Goal: Information Seeking & Learning: Check status

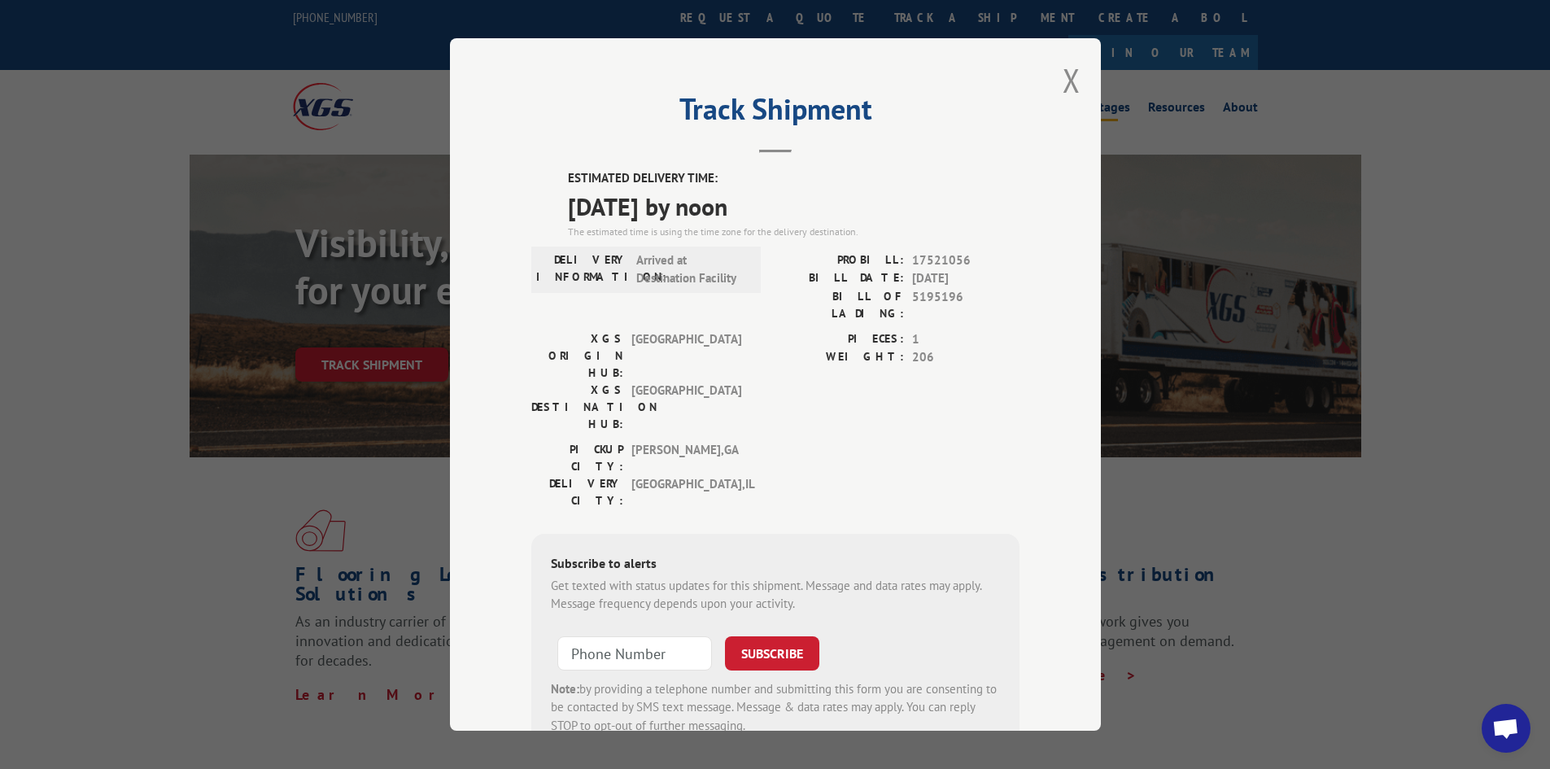
click at [1067, 82] on button "Close modal" at bounding box center [1072, 80] width 18 height 43
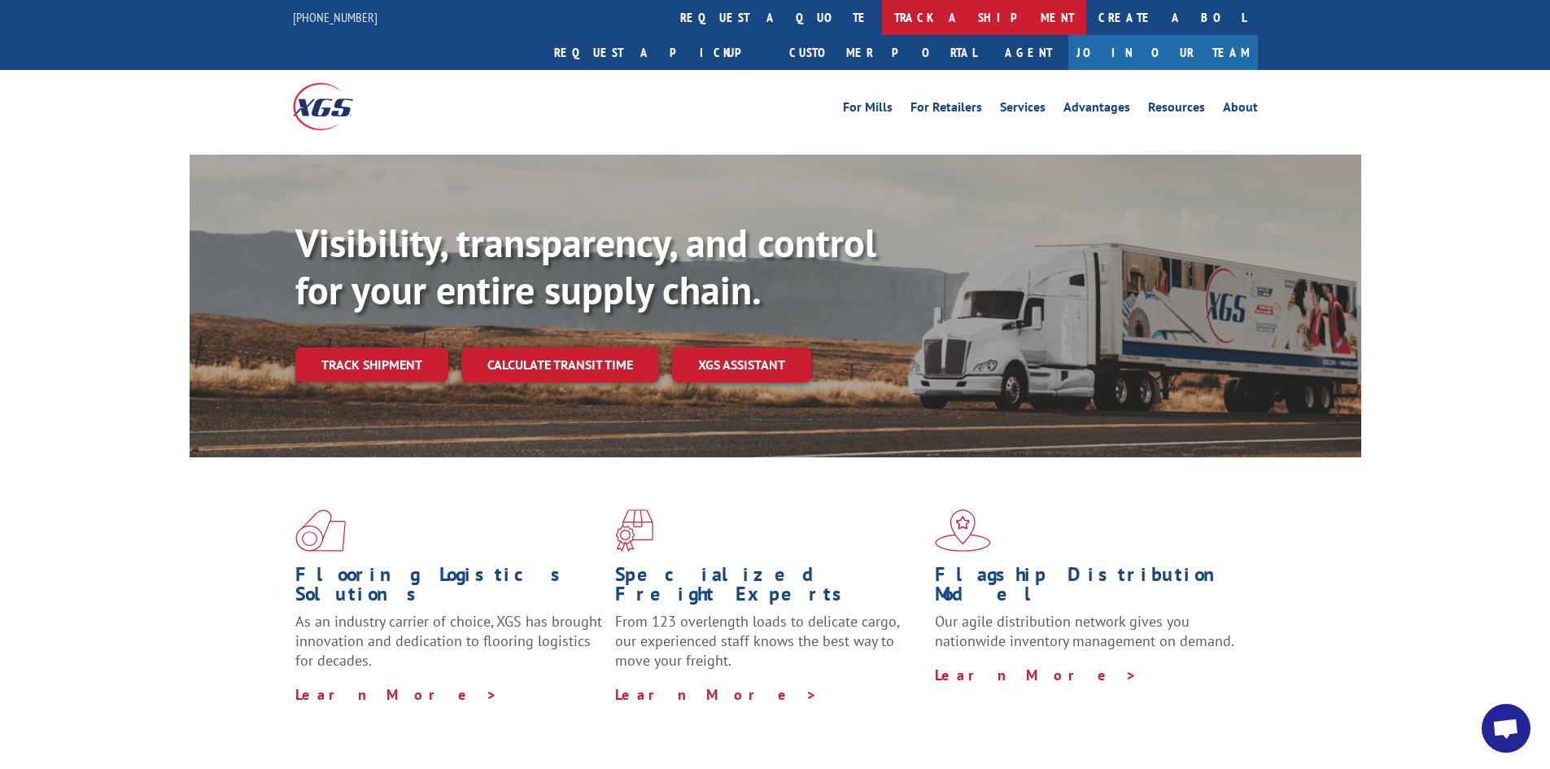
click at [882, 19] on link "track a shipment" at bounding box center [984, 17] width 204 height 35
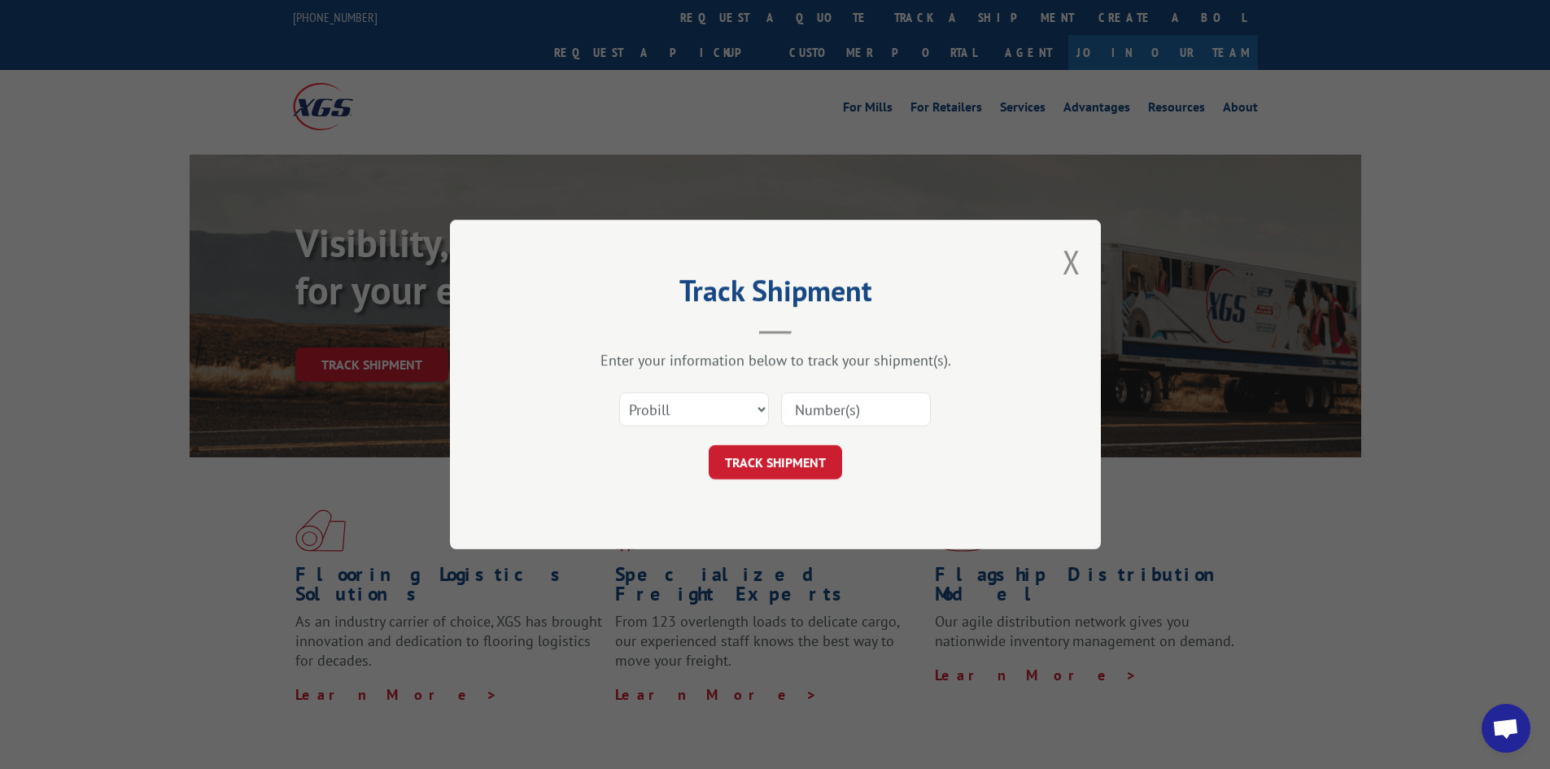
click at [866, 416] on input at bounding box center [856, 409] width 150 height 34
paste input "17470161"
type input "17470161"
click at [766, 469] on button "TRACK SHIPMENT" at bounding box center [775, 462] width 133 height 34
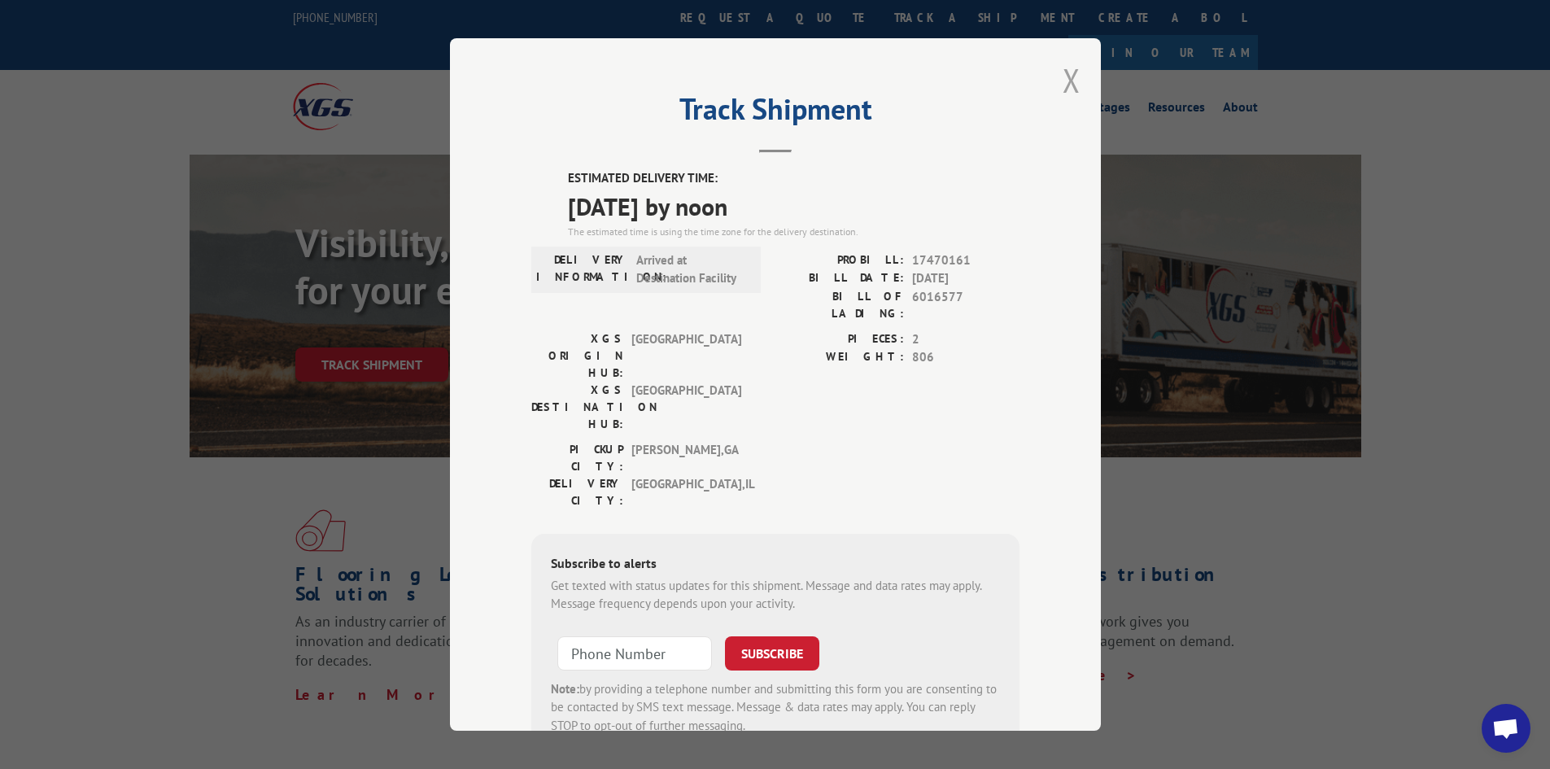
click at [1063, 80] on button "Close modal" at bounding box center [1072, 80] width 18 height 43
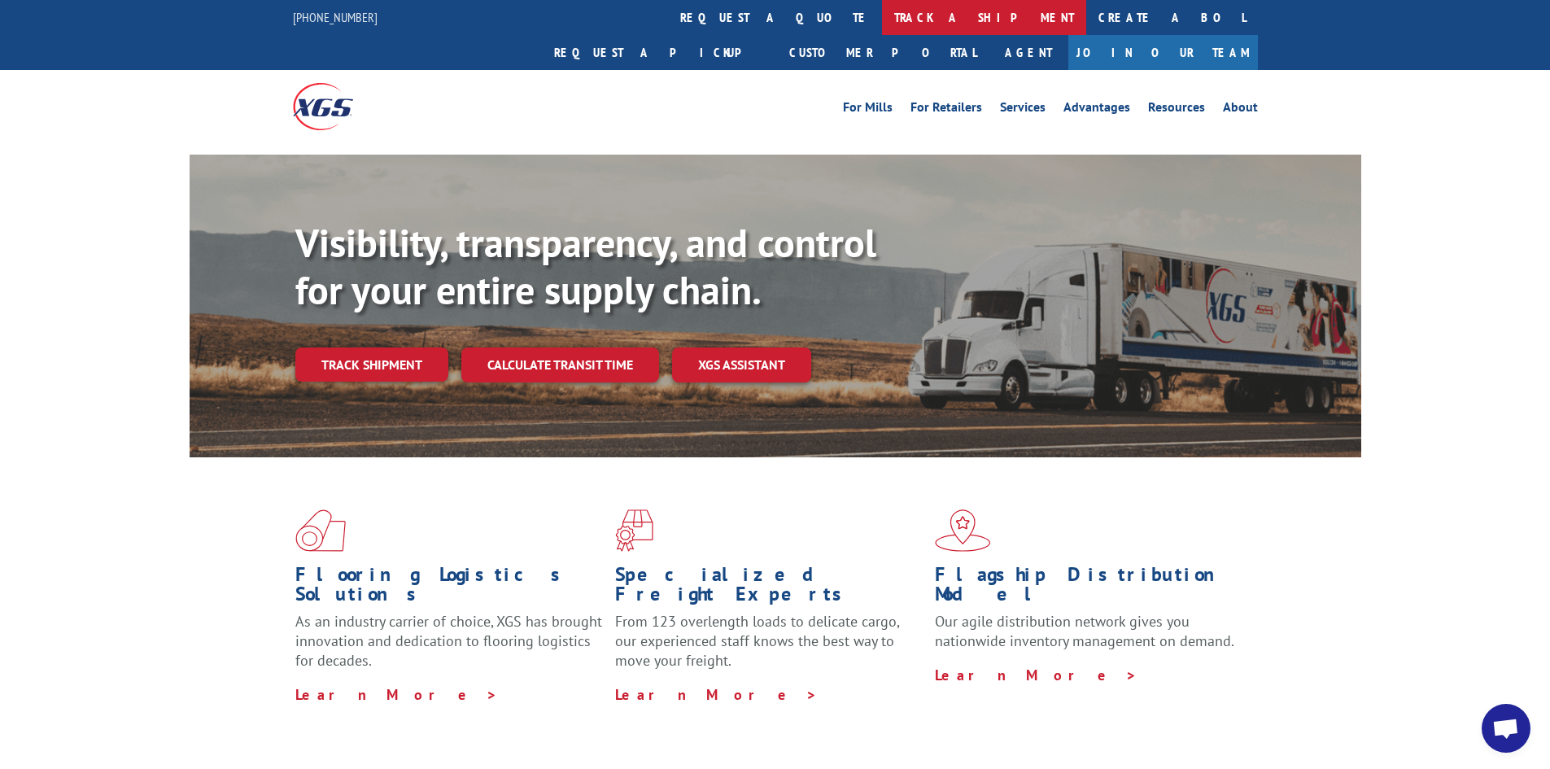
click at [882, 21] on link "track a shipment" at bounding box center [984, 17] width 204 height 35
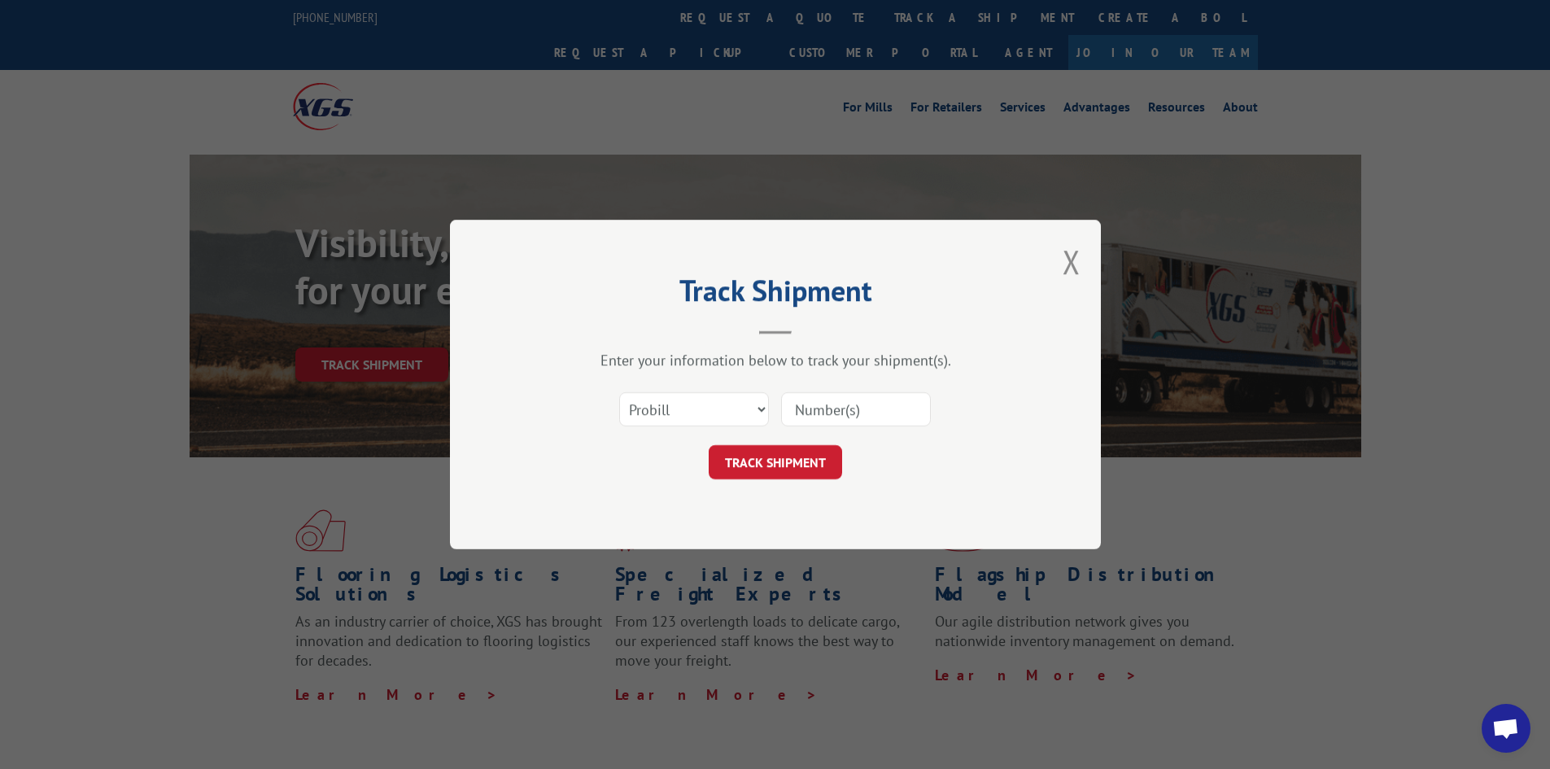
click at [880, 414] on input at bounding box center [856, 409] width 150 height 34
paste input "17469843"
type input "17469843"
click at [798, 469] on button "TRACK SHIPMENT" at bounding box center [775, 462] width 133 height 34
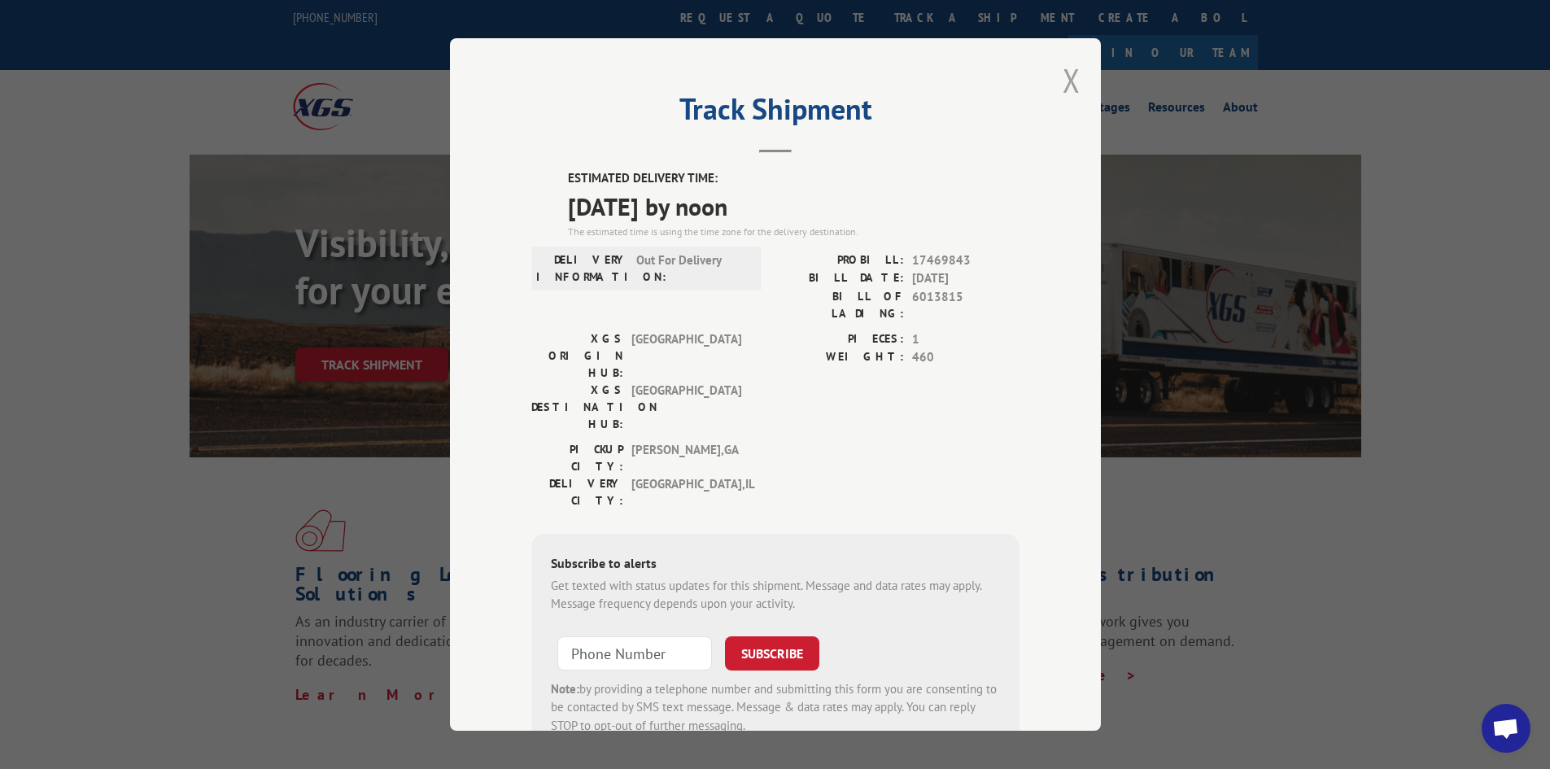
click at [1063, 81] on button "Close modal" at bounding box center [1072, 80] width 18 height 43
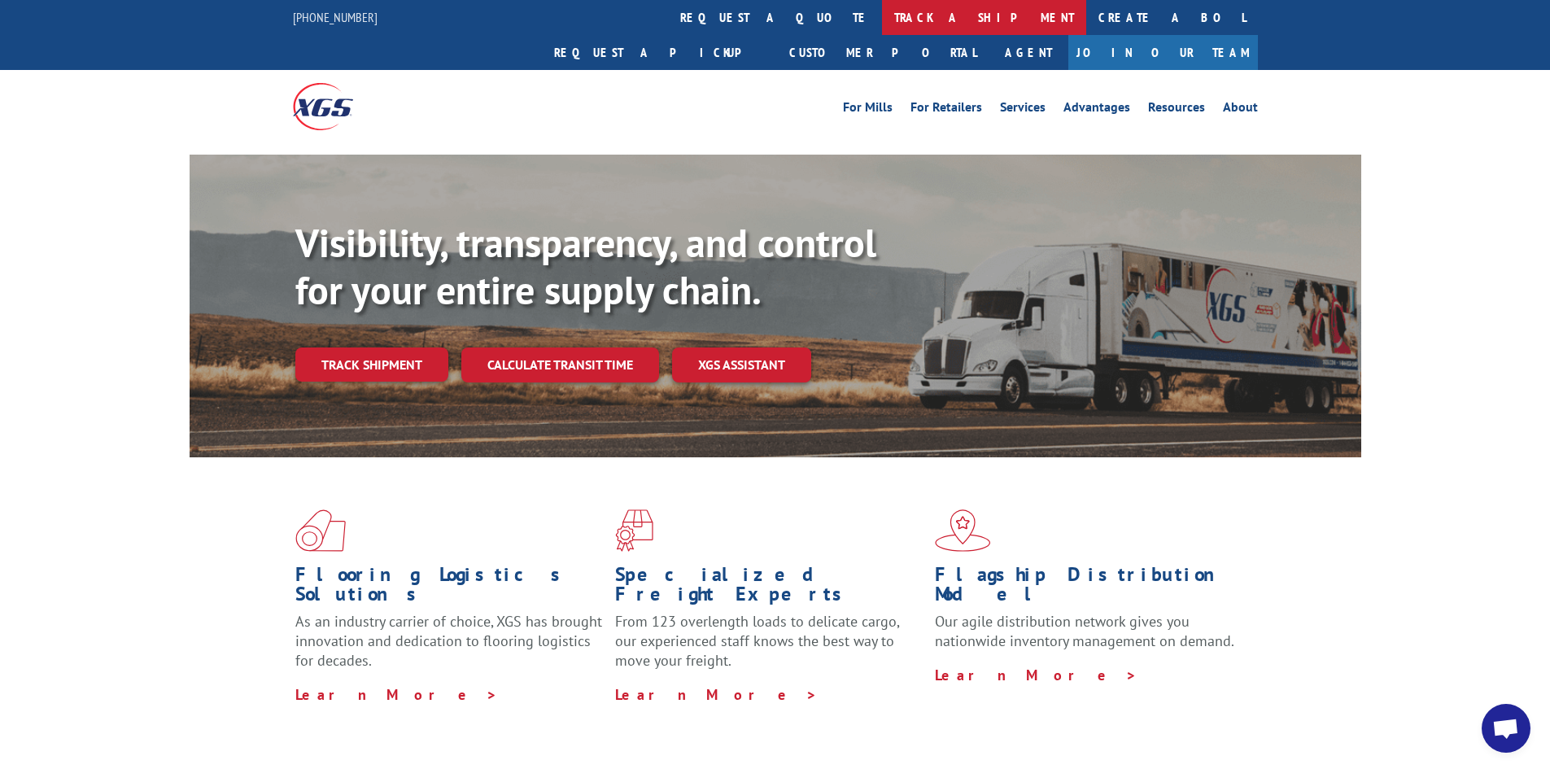
click at [882, 20] on link "track a shipment" at bounding box center [984, 17] width 204 height 35
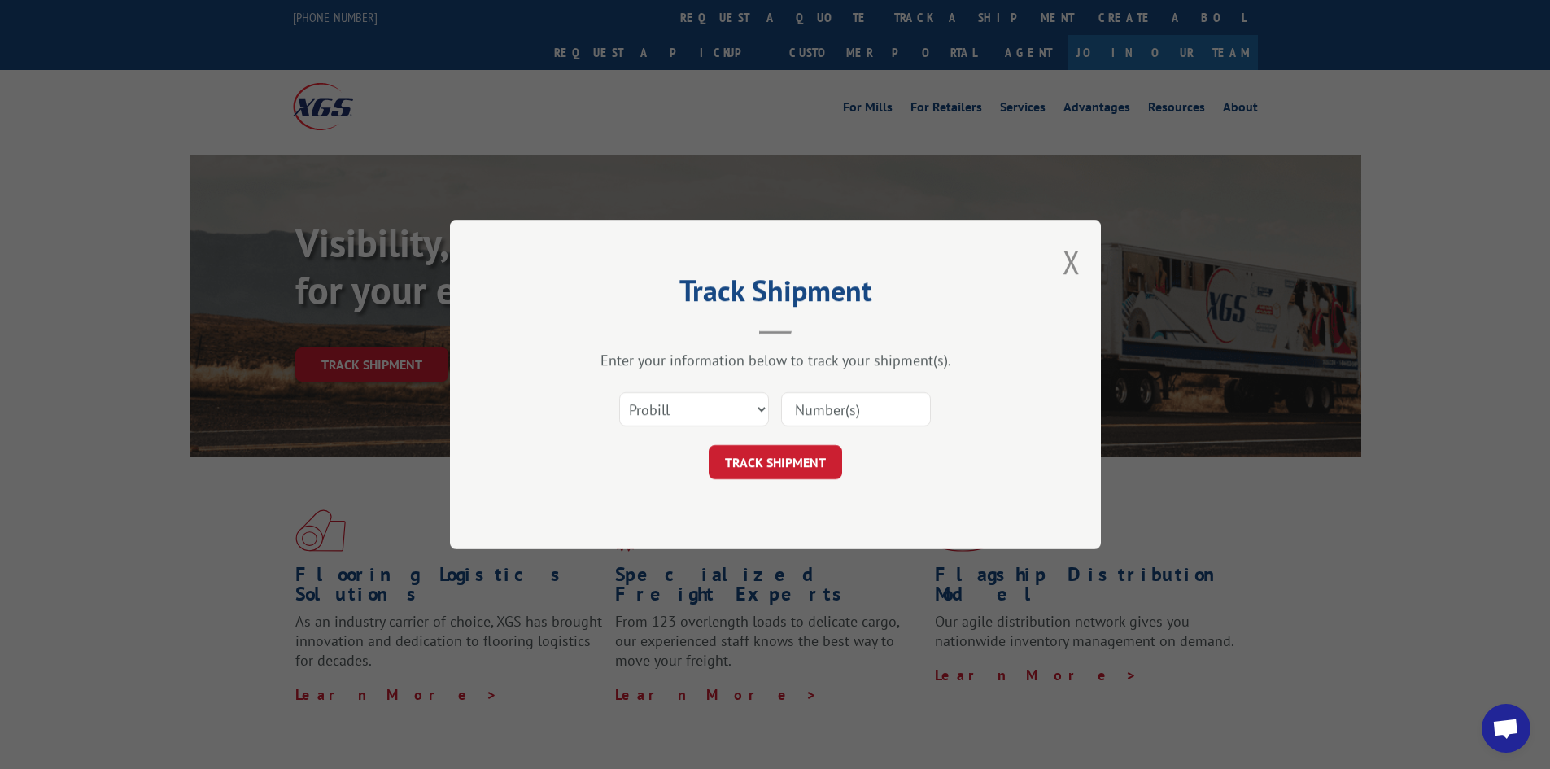
click at [900, 419] on input at bounding box center [856, 409] width 150 height 34
paste input "17228769"
type input "17228769"
click at [819, 462] on button "TRACK SHIPMENT" at bounding box center [775, 462] width 133 height 34
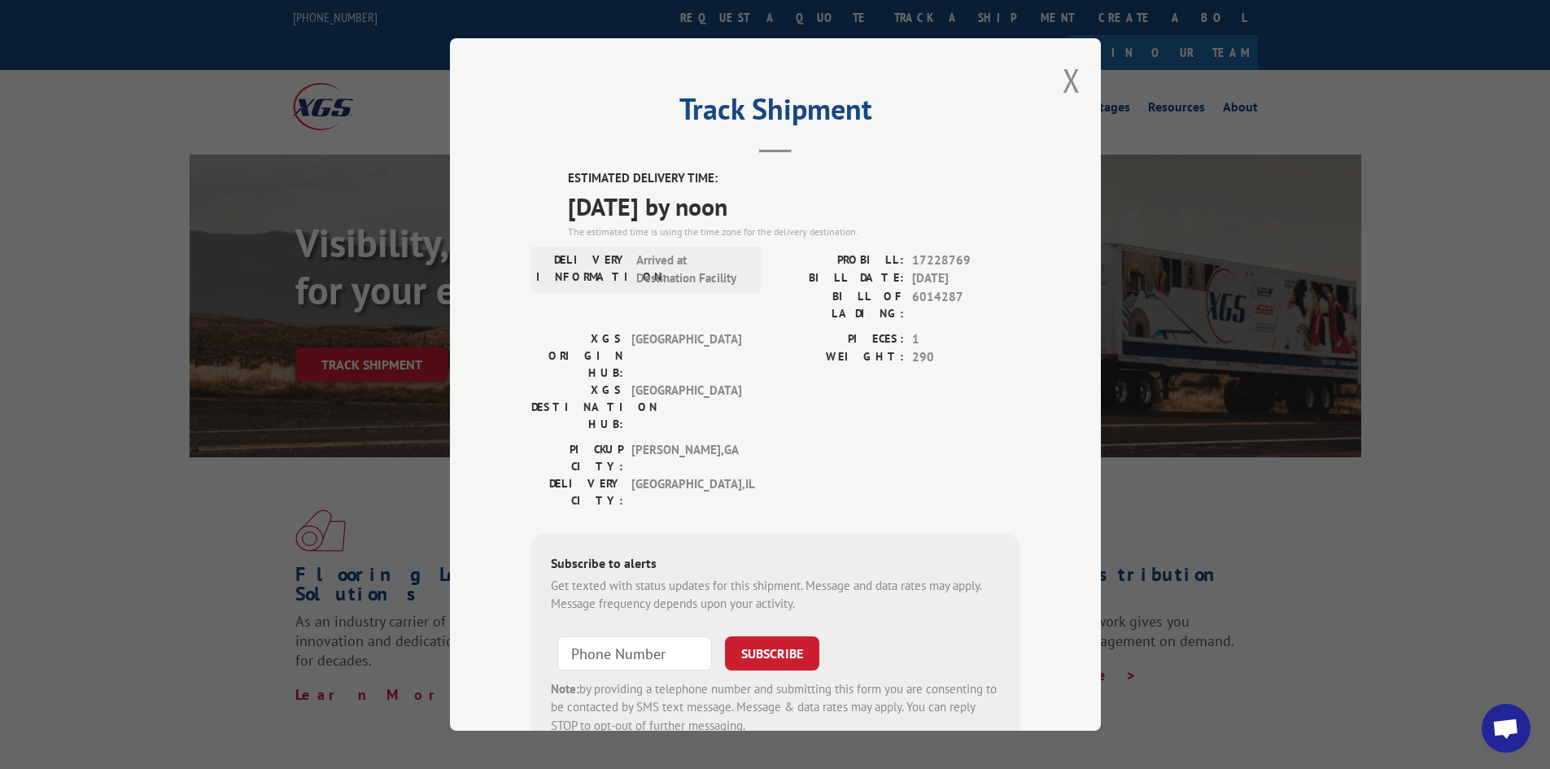
drag, startPoint x: 1058, startPoint y: 78, endPoint x: 837, endPoint y: 23, distance: 227.3
click at [1055, 78] on div "Track Shipment ESTIMATED DELIVERY TIME: [DATE] by noon The estimated time is us…" at bounding box center [775, 384] width 651 height 692
drag, startPoint x: 1065, startPoint y: 87, endPoint x: 871, endPoint y: 55, distance: 196.4
click at [1063, 86] on button "Close modal" at bounding box center [1072, 80] width 18 height 43
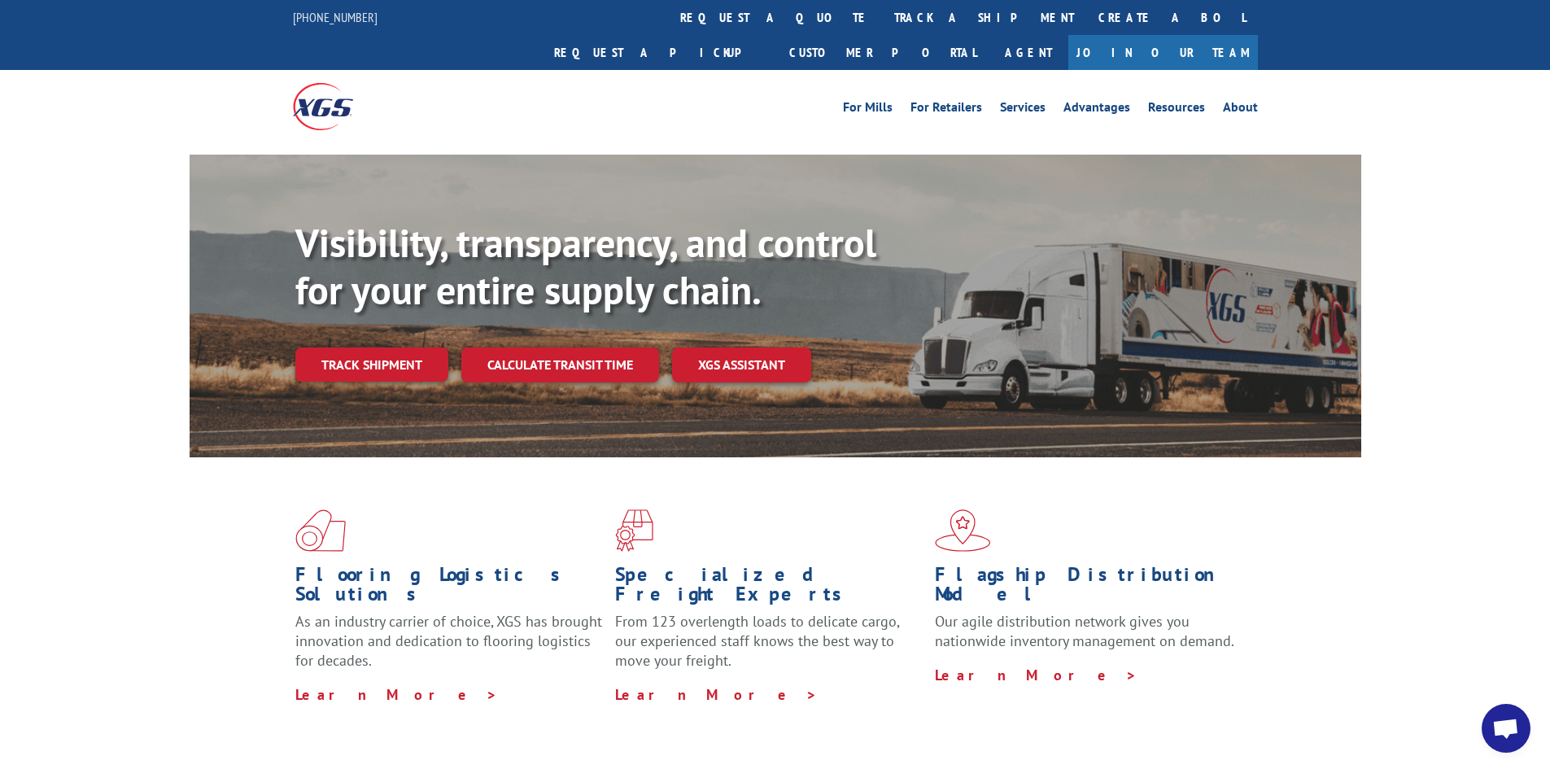
click at [882, 24] on link "track a shipment" at bounding box center [984, 17] width 204 height 35
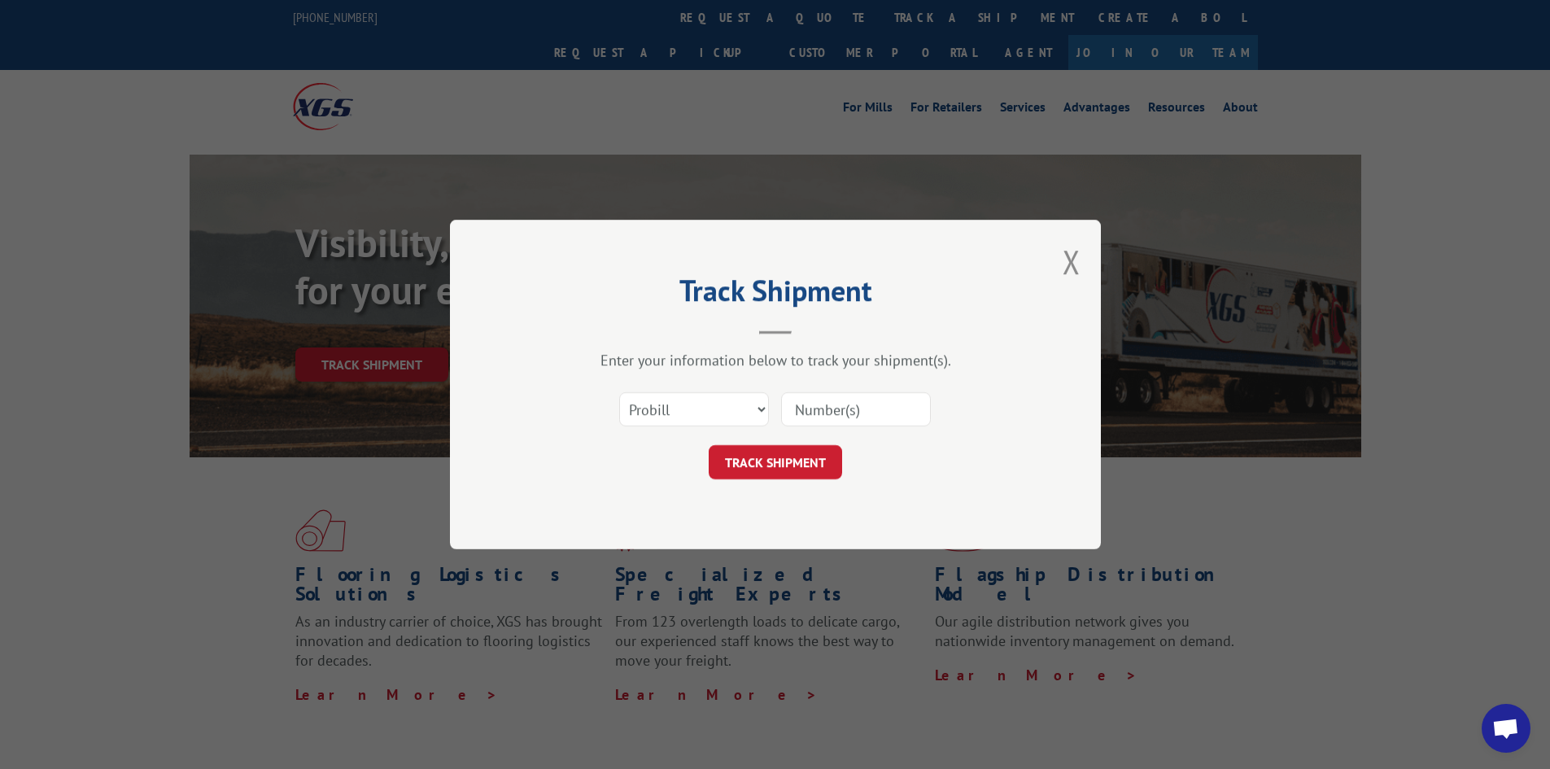
click at [862, 413] on input at bounding box center [856, 409] width 150 height 34
paste input "17470036"
type input "17470036"
drag, startPoint x: 794, startPoint y: 467, endPoint x: 802, endPoint y: 462, distance: 9.5
click at [800, 463] on button "TRACK SHIPMENT" at bounding box center [775, 462] width 133 height 34
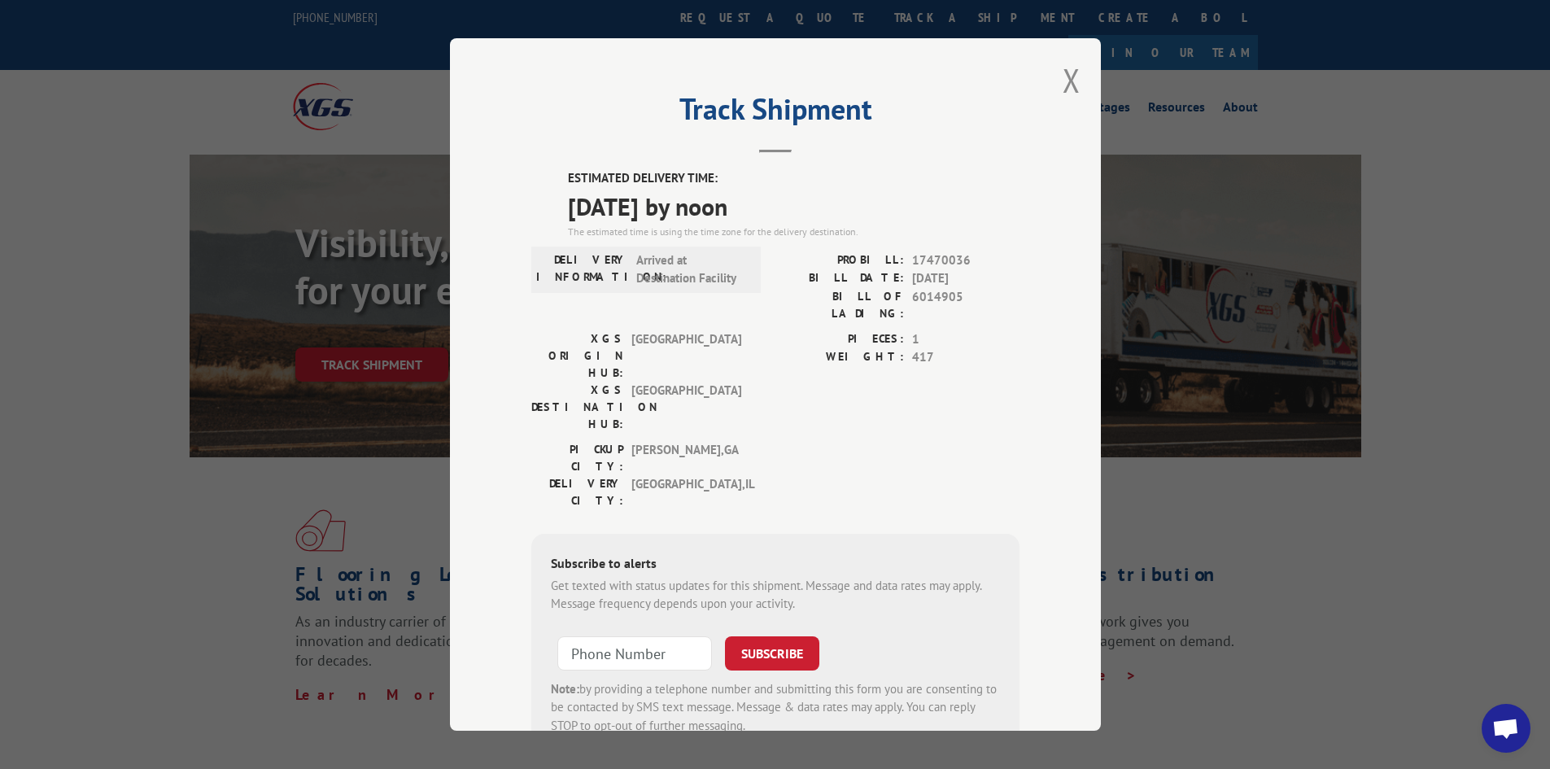
click at [1037, 67] on div "Track Shipment ESTIMATED DELIVERY TIME: [DATE] by noon The estimated time is us…" at bounding box center [775, 384] width 651 height 692
click at [1063, 70] on button "Close modal" at bounding box center [1072, 80] width 18 height 43
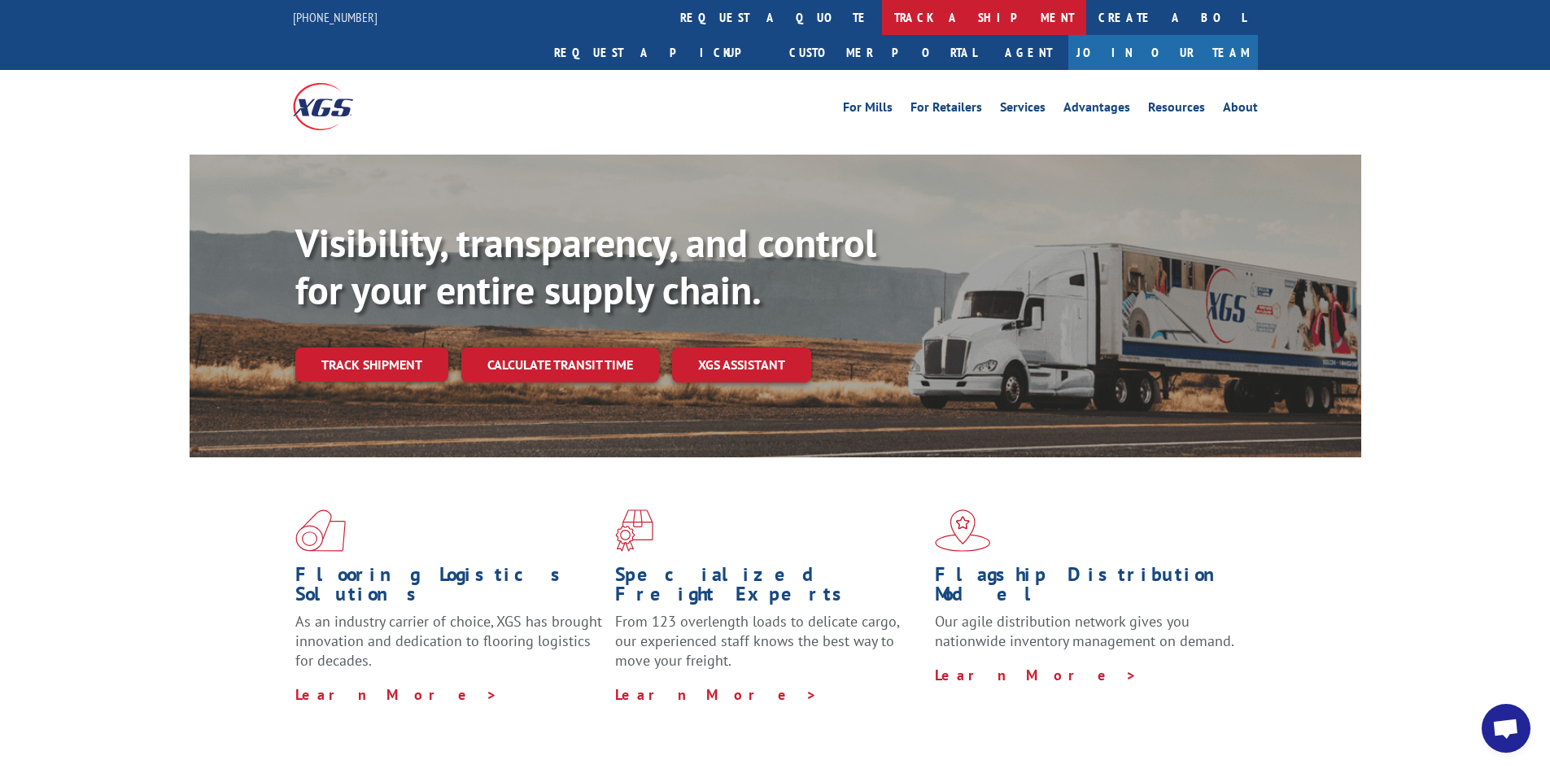
drag, startPoint x: 699, startPoint y: 10, endPoint x: 848, endPoint y: 263, distance: 293.6
click at [882, 10] on link "track a shipment" at bounding box center [984, 17] width 204 height 35
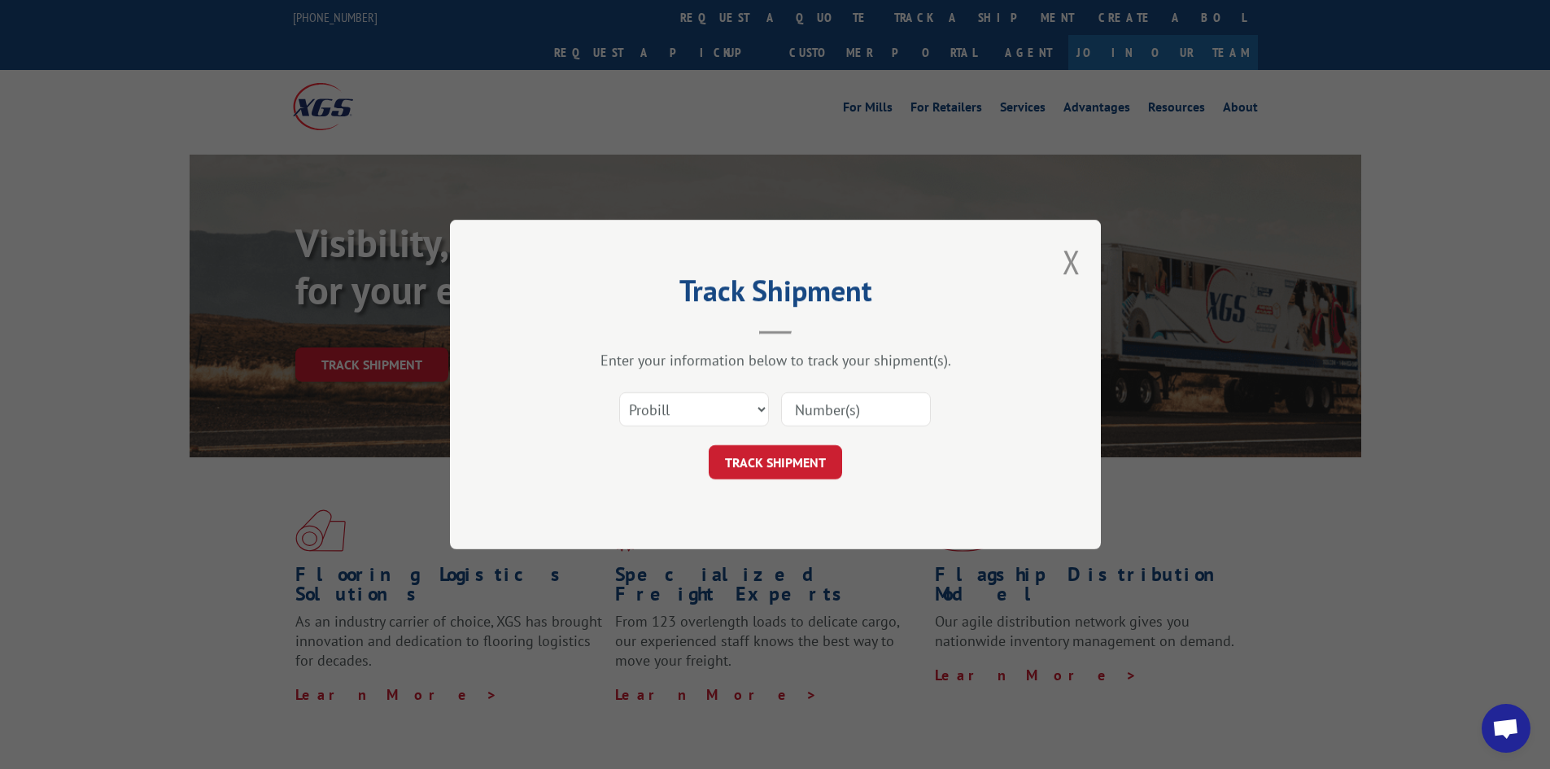
click at [831, 408] on input at bounding box center [856, 409] width 150 height 34
paste input "17516899"
type input "17516899"
click at [749, 464] on button "TRACK SHIPMENT" at bounding box center [775, 462] width 133 height 34
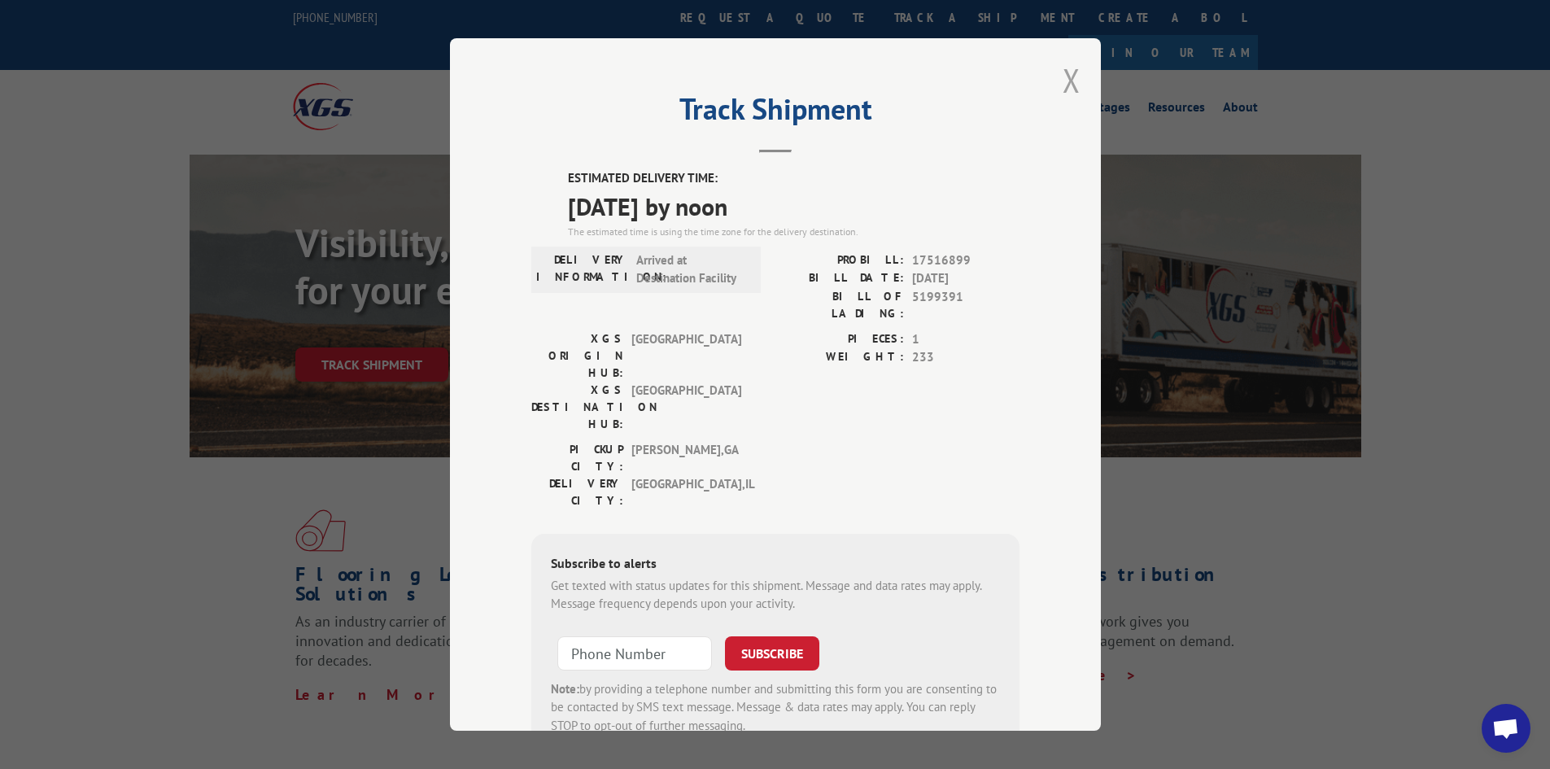
click at [1063, 81] on button "Close modal" at bounding box center [1072, 80] width 18 height 43
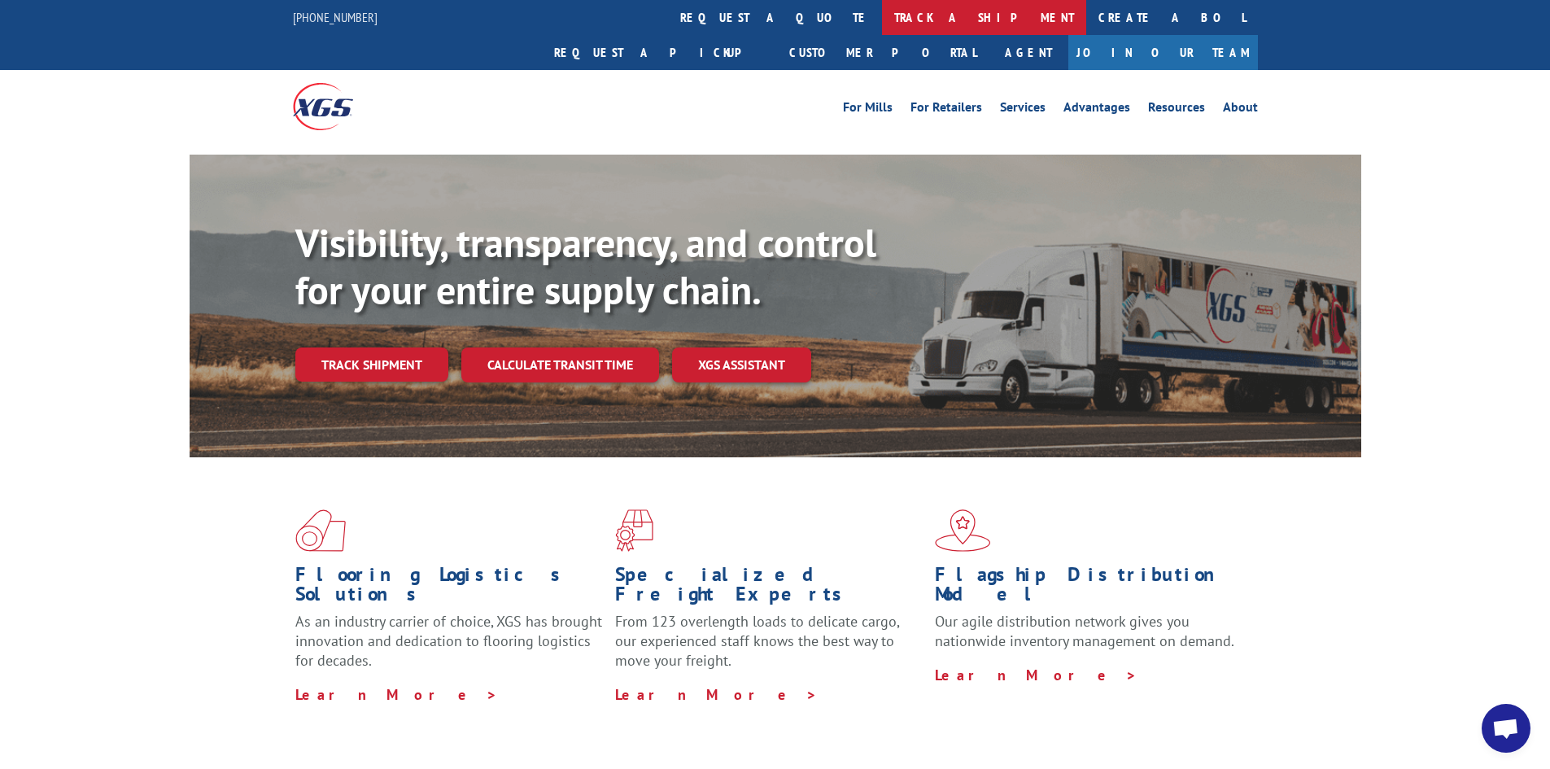
click at [882, 13] on link "track a shipment" at bounding box center [984, 17] width 204 height 35
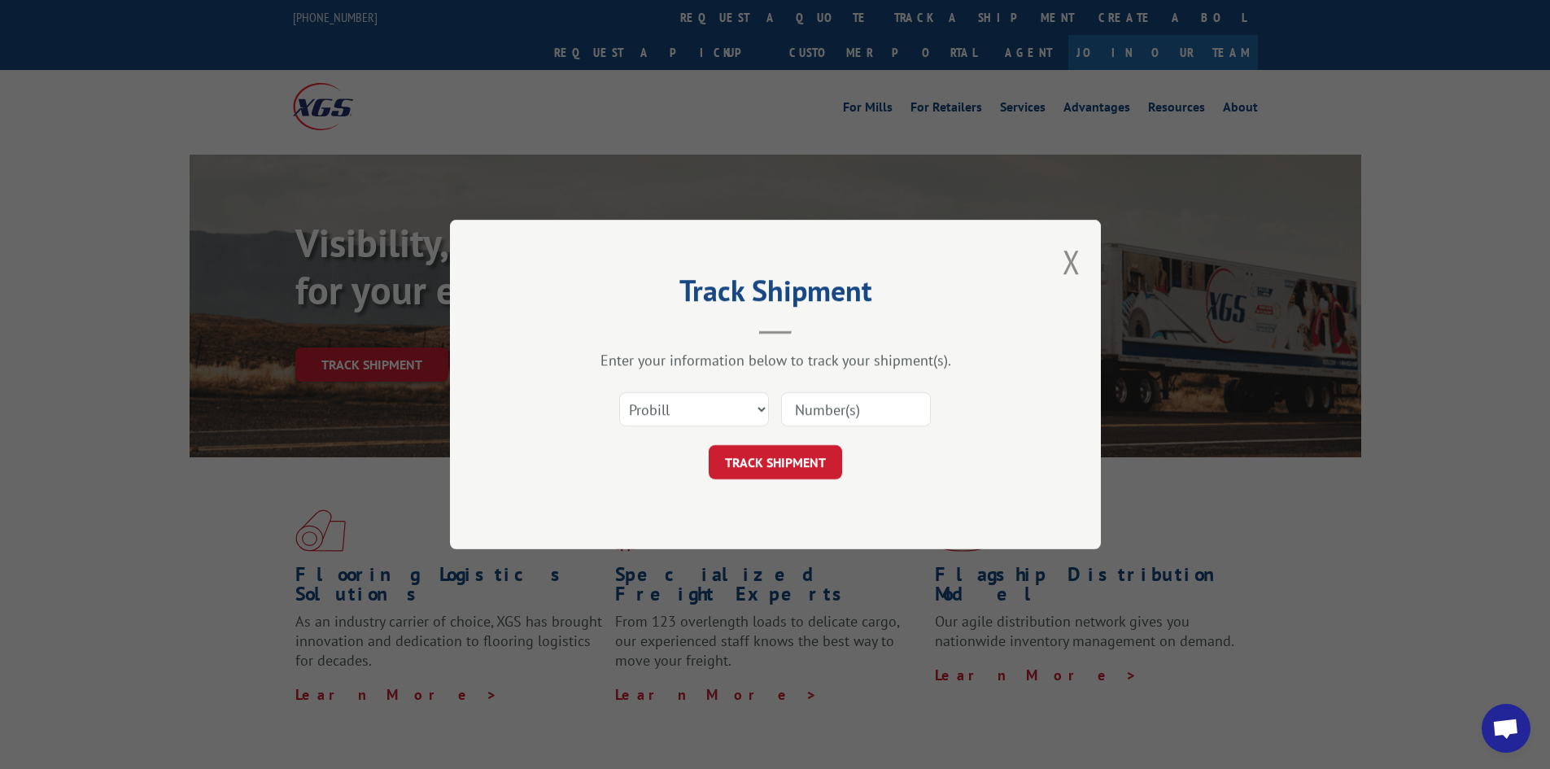
click at [819, 403] on input at bounding box center [856, 409] width 150 height 34
paste input "17469842"
type input "17469842"
click at [759, 461] on button "TRACK SHIPMENT" at bounding box center [775, 462] width 133 height 34
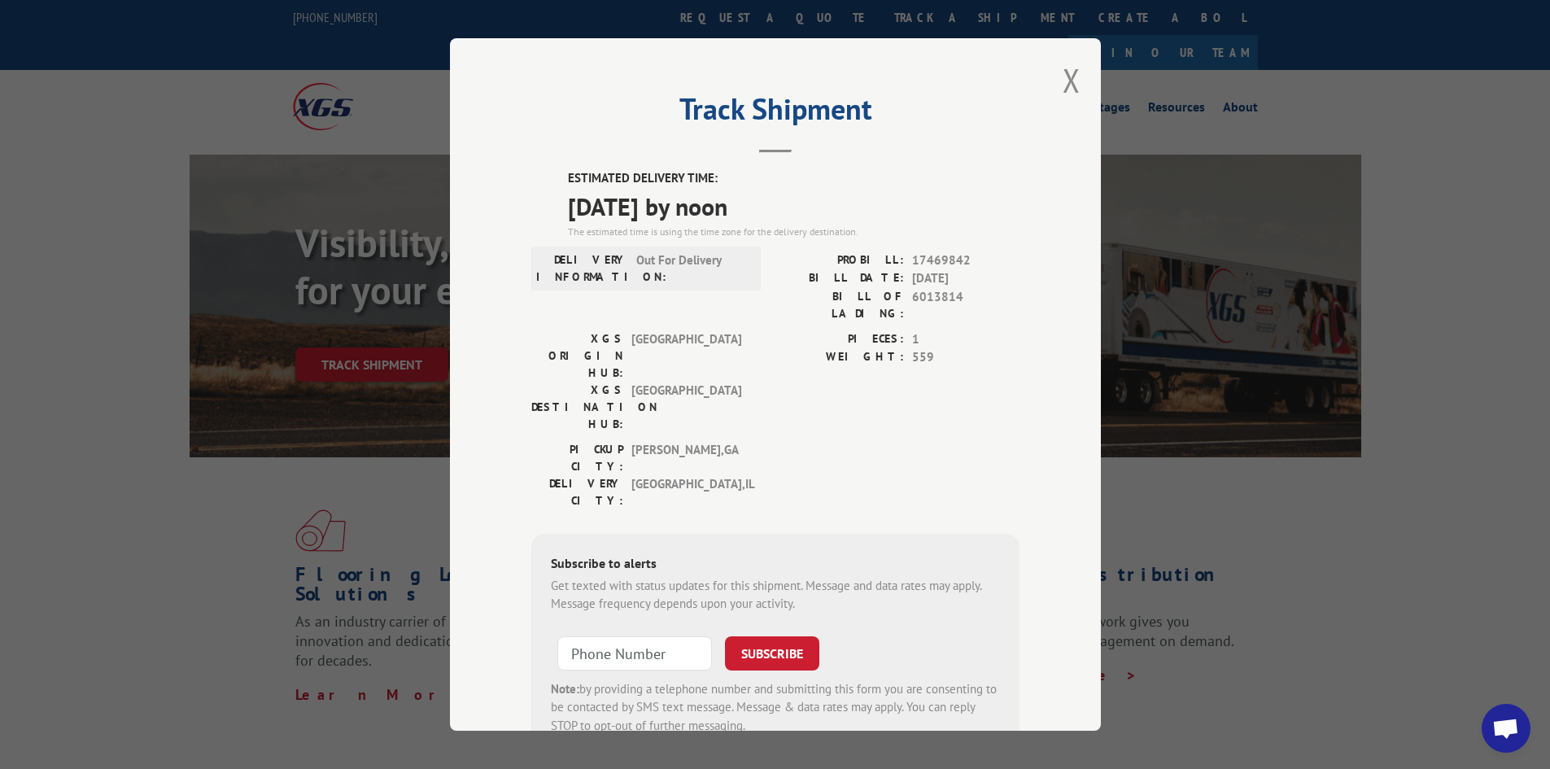
click at [1052, 75] on div "Track Shipment ESTIMATED DELIVERY TIME: [DATE] by noon The estimated time is us…" at bounding box center [775, 384] width 651 height 692
click at [1079, 82] on div "Track Shipment ESTIMATED DELIVERY TIME: [DATE] by noon The estimated time is us…" at bounding box center [775, 384] width 651 height 692
click at [1063, 81] on button "Close modal" at bounding box center [1072, 80] width 18 height 43
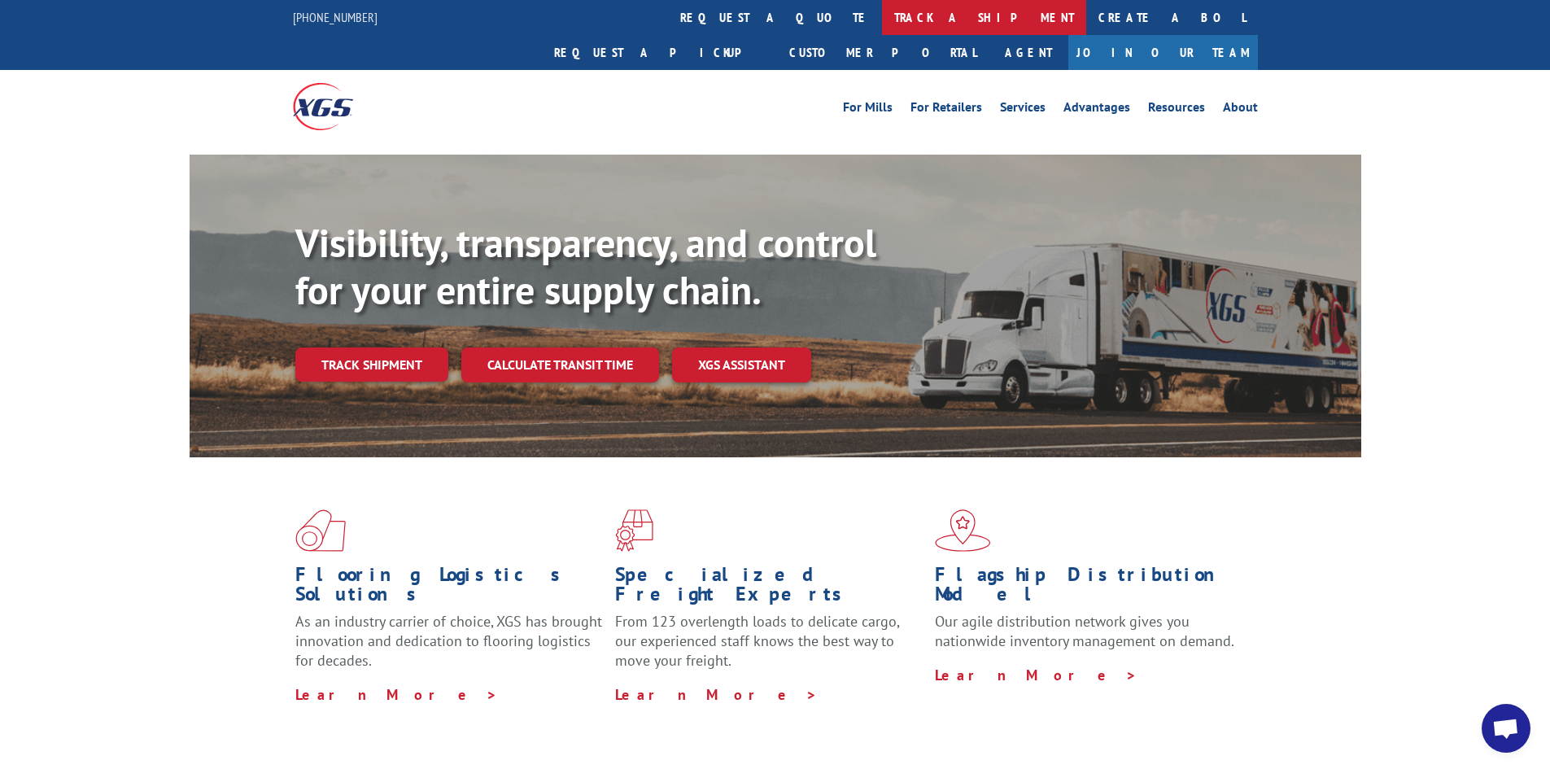
click at [882, 20] on link "track a shipment" at bounding box center [984, 17] width 204 height 35
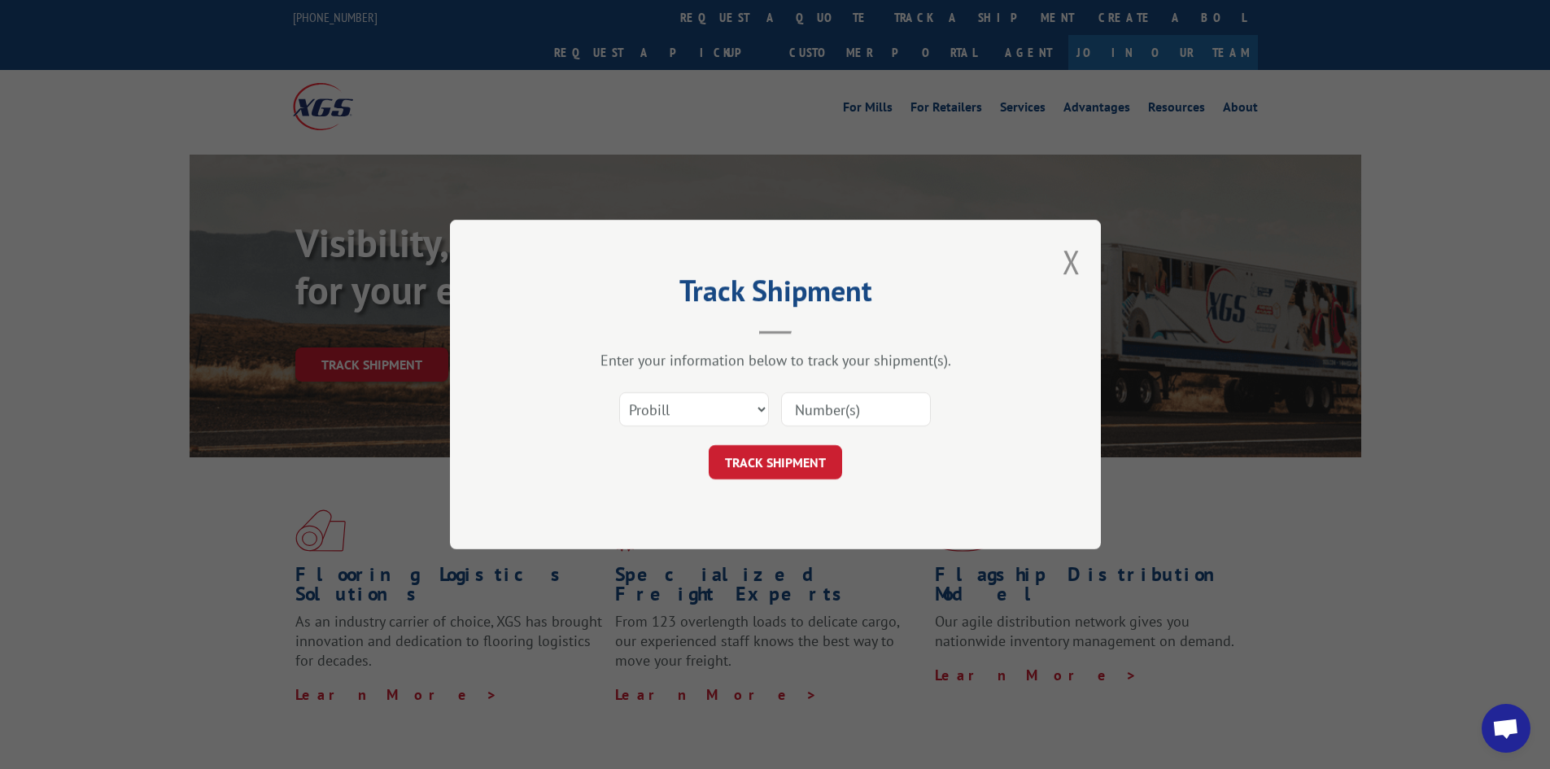
click at [875, 406] on input at bounding box center [856, 409] width 150 height 34
paste input "17228770"
type input "17228770"
click at [770, 453] on button "TRACK SHIPMENT" at bounding box center [775, 462] width 133 height 34
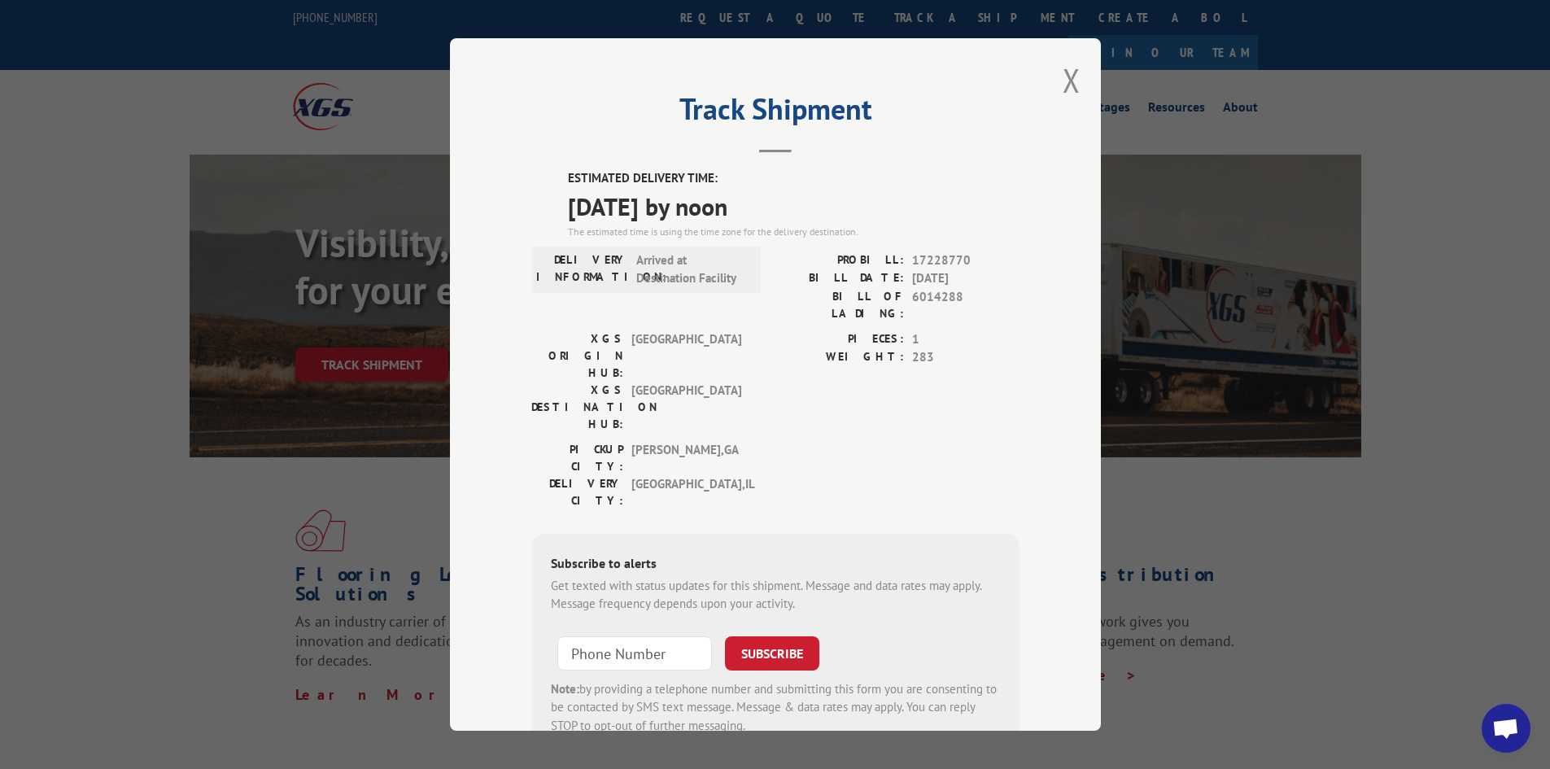
click at [1053, 86] on div "Track Shipment ESTIMATED DELIVERY TIME: [DATE] by noon The estimated time is us…" at bounding box center [775, 384] width 651 height 692
drag, startPoint x: 1071, startPoint y: 80, endPoint x: 898, endPoint y: 37, distance: 177.6
click at [1067, 80] on button "Close modal" at bounding box center [1072, 80] width 18 height 43
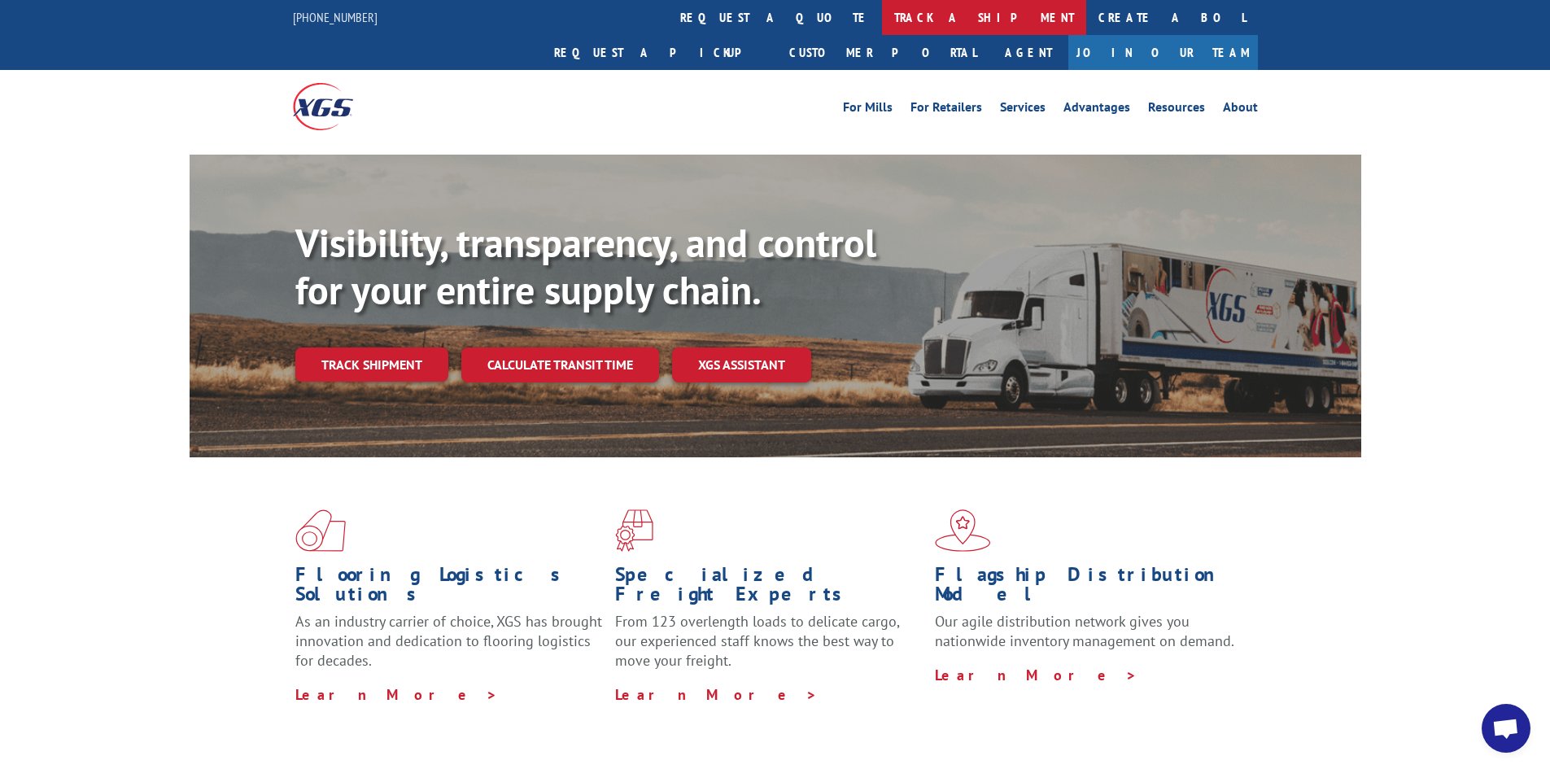
drag, startPoint x: 704, startPoint y: 12, endPoint x: 857, endPoint y: 296, distance: 322.5
click at [882, 12] on link "track a shipment" at bounding box center [984, 17] width 204 height 35
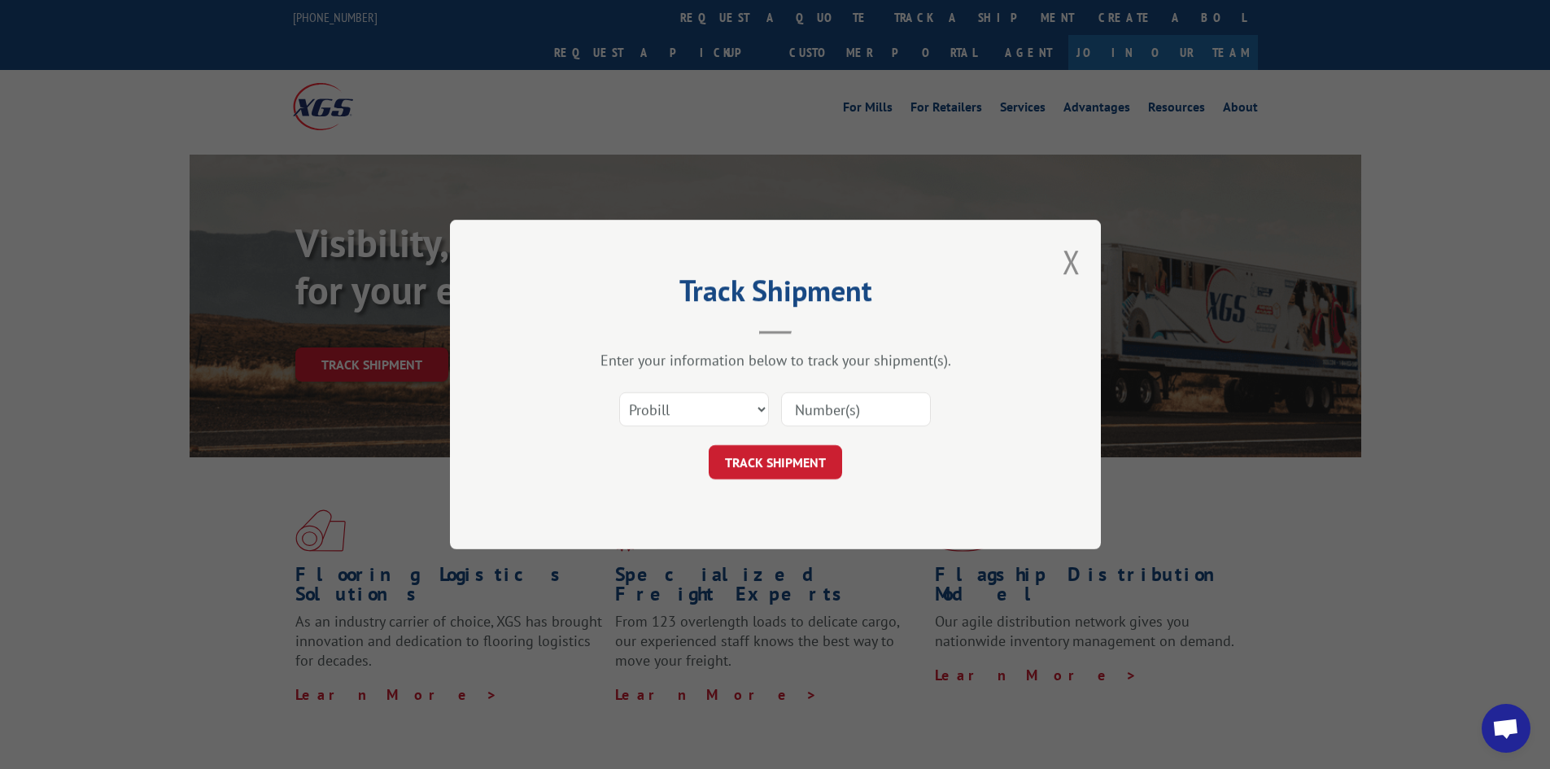
drag, startPoint x: 841, startPoint y: 395, endPoint x: 842, endPoint y: 417, distance: 21.2
click at [842, 398] on input at bounding box center [856, 409] width 150 height 34
click at [841, 406] on input at bounding box center [856, 409] width 150 height 34
paste input "17521056"
type input "17521056"
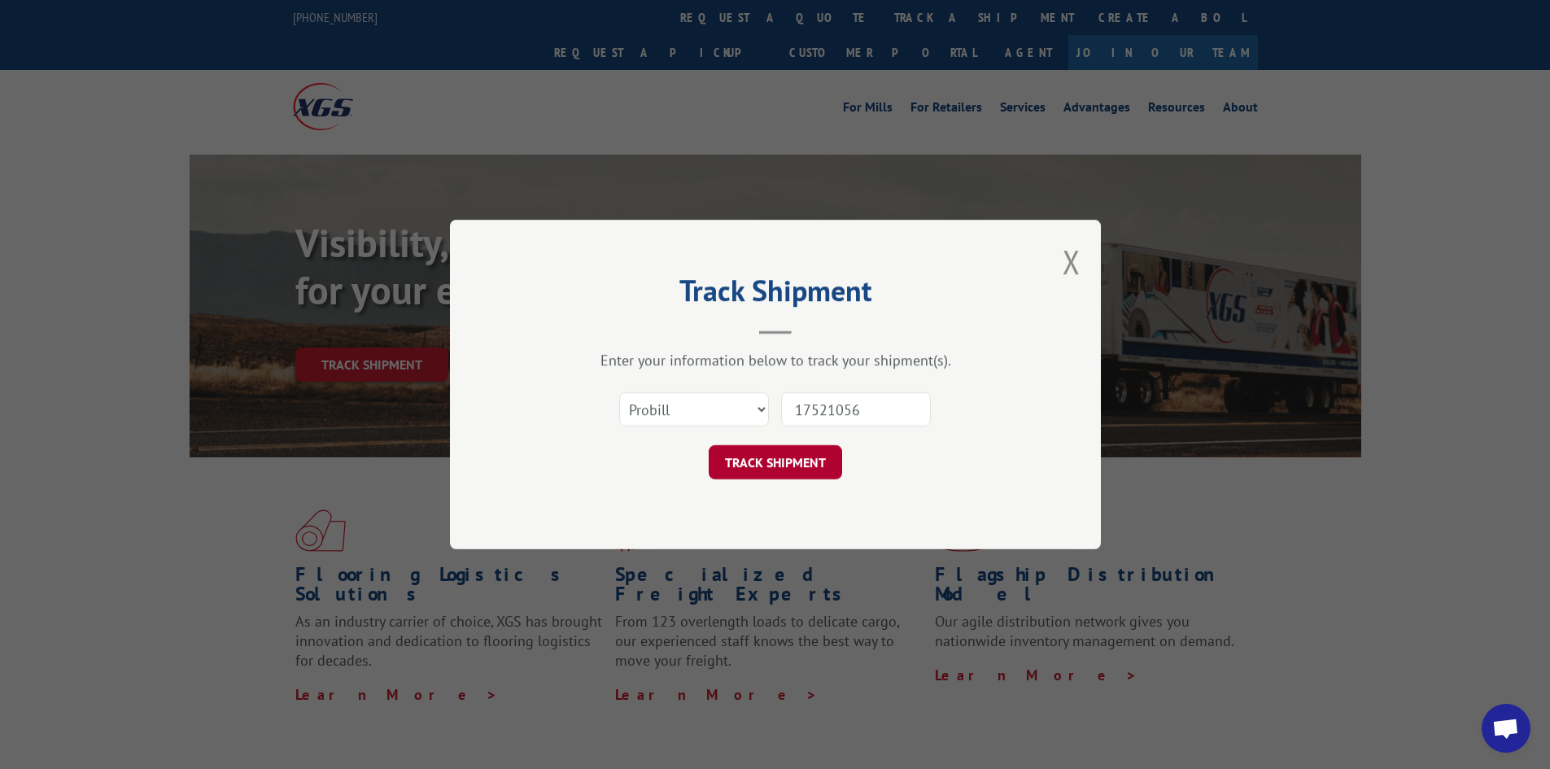
click at [797, 464] on button "TRACK SHIPMENT" at bounding box center [775, 462] width 133 height 34
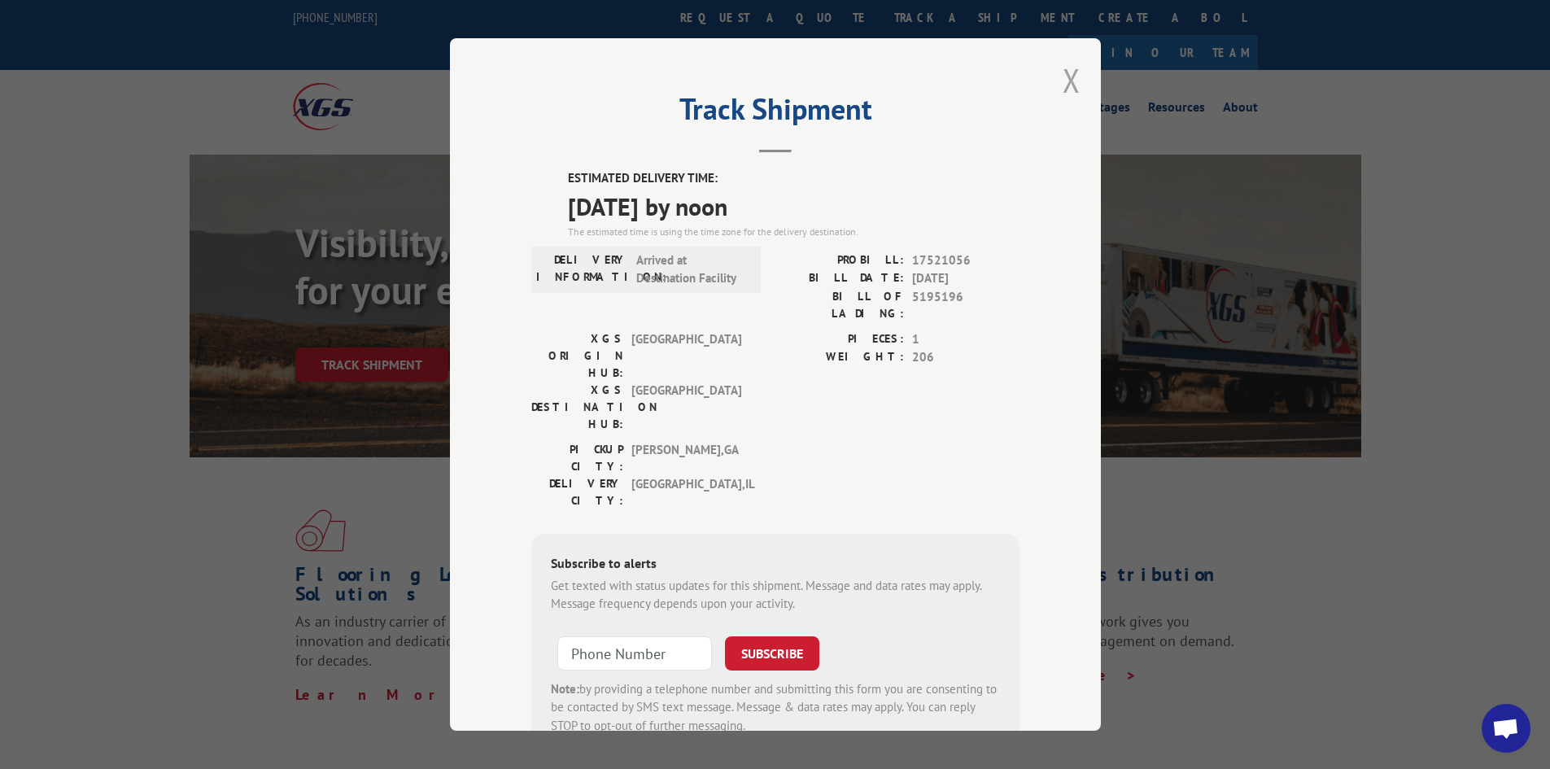
drag, startPoint x: 1070, startPoint y: 73, endPoint x: 796, endPoint y: 33, distance: 277.2
click at [1067, 73] on button "Close modal" at bounding box center [1072, 80] width 18 height 43
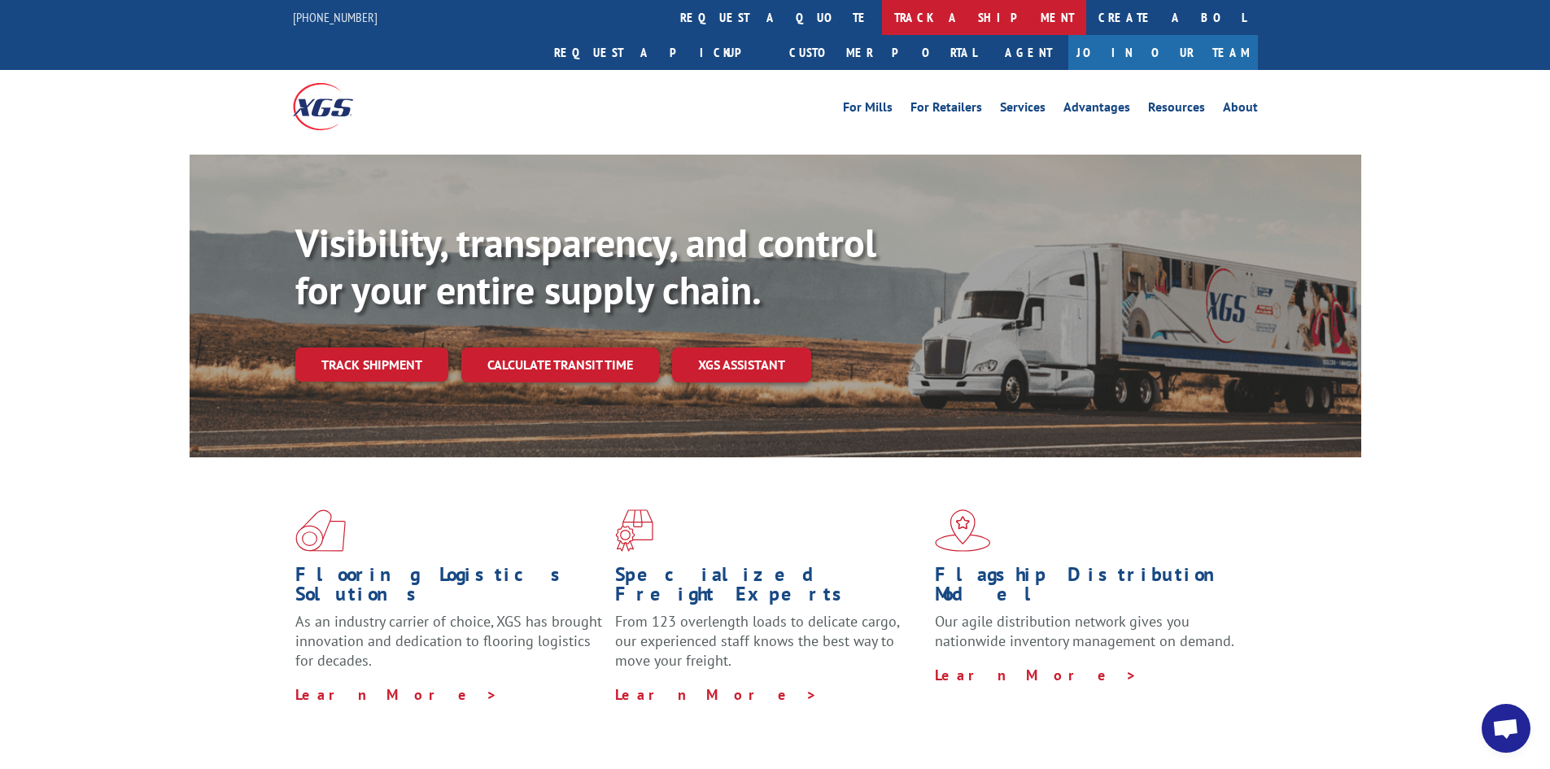
click at [882, 12] on link "track a shipment" at bounding box center [984, 17] width 204 height 35
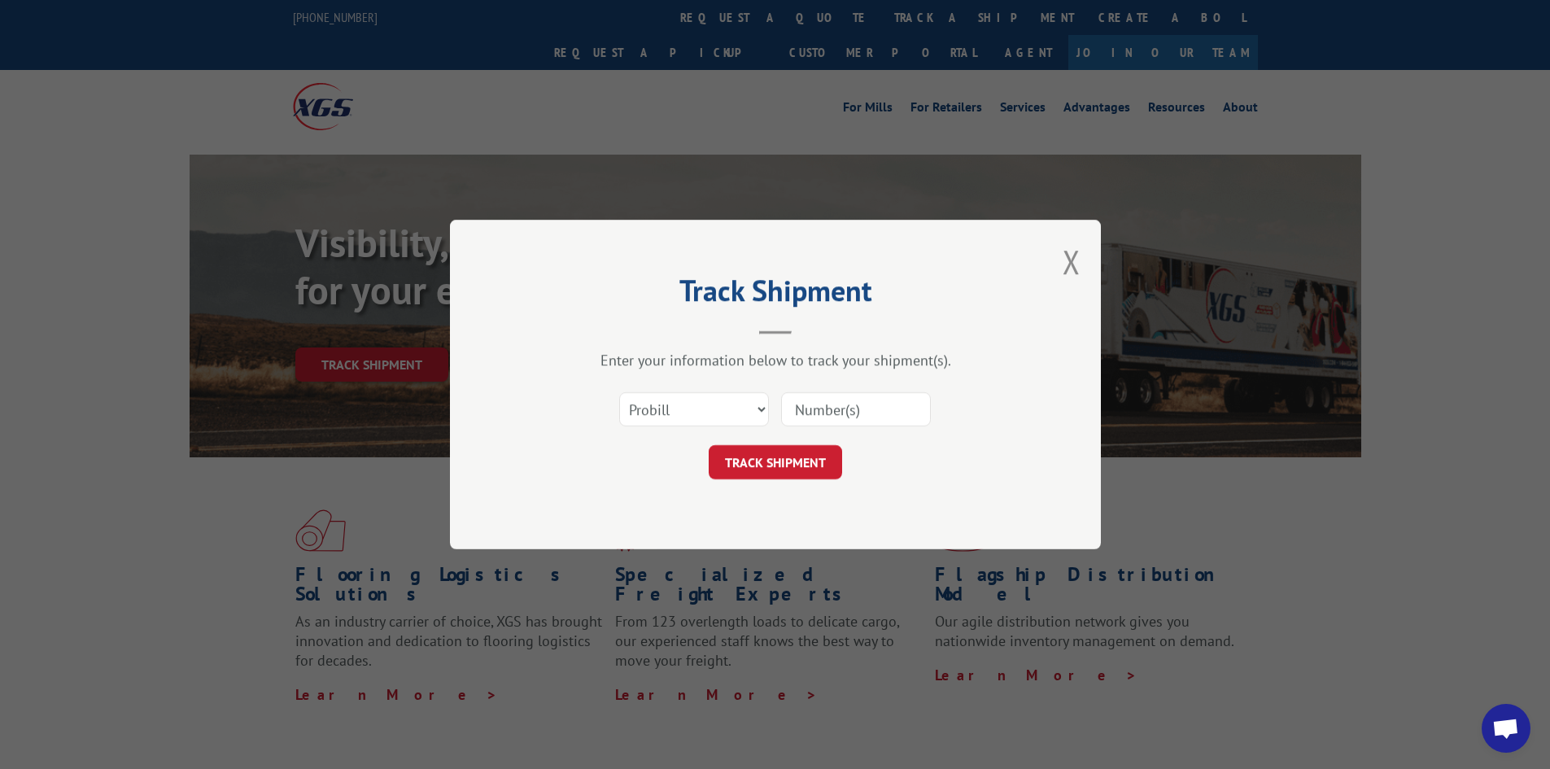
click at [847, 413] on input at bounding box center [856, 409] width 150 height 34
paste input "16331187"
type input "16331187"
click at [818, 466] on button "TRACK SHIPMENT" at bounding box center [775, 462] width 133 height 34
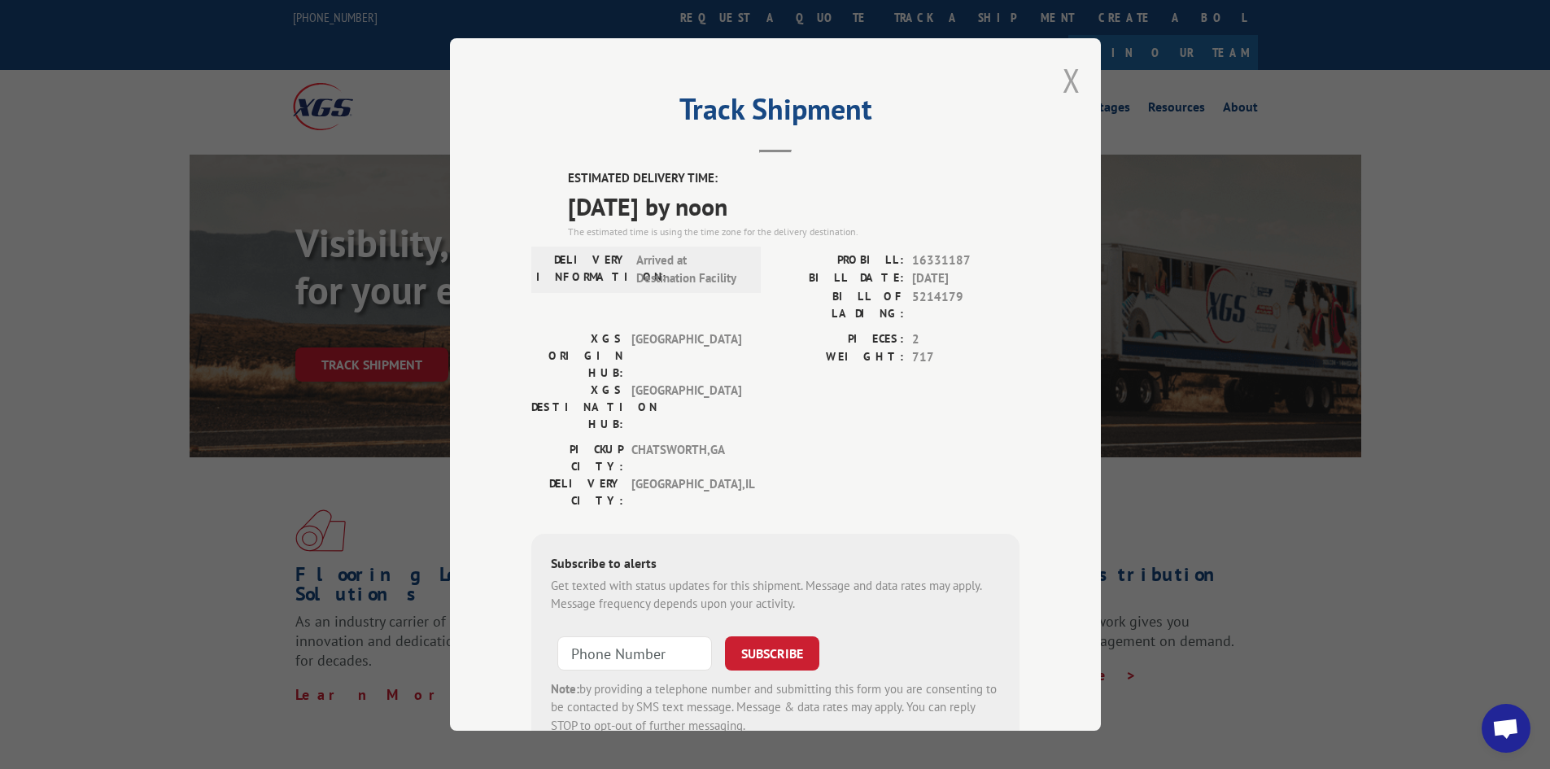
click at [1063, 72] on button "Close modal" at bounding box center [1072, 80] width 18 height 43
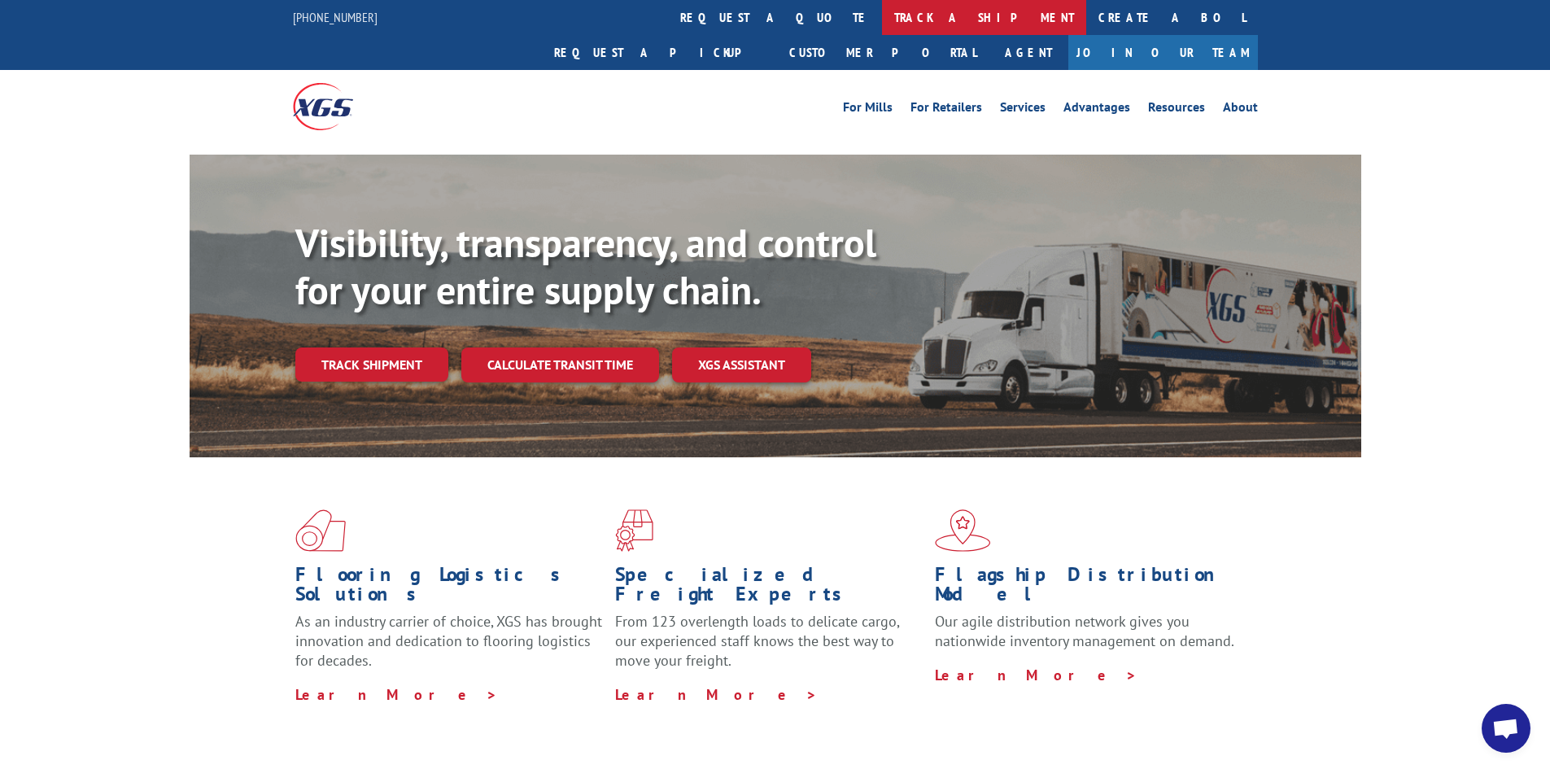
click at [882, 19] on link "track a shipment" at bounding box center [984, 17] width 204 height 35
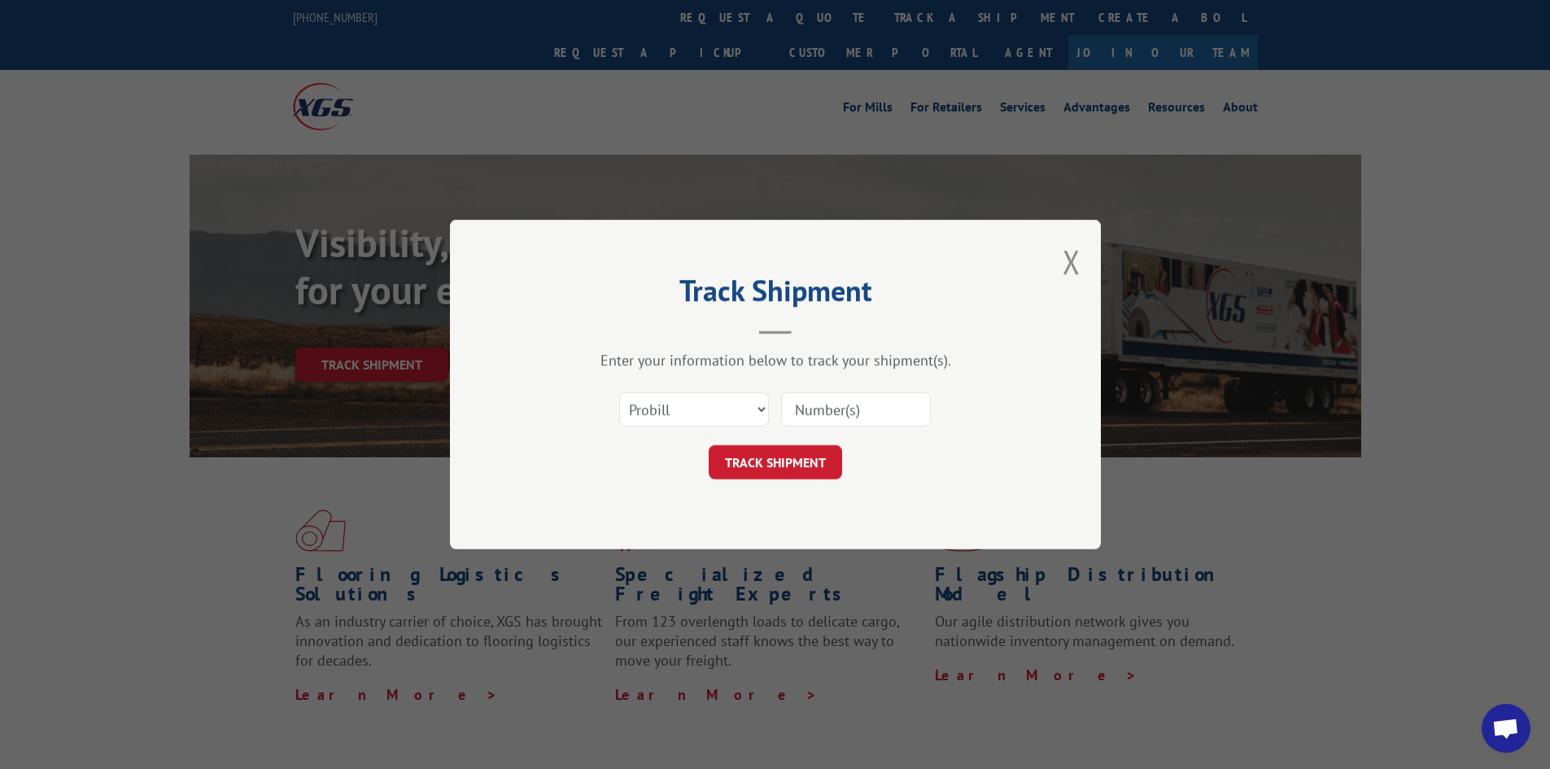
click at [871, 409] on input at bounding box center [856, 409] width 150 height 34
paste input "17521323"
type input "17521323"
click at [788, 457] on button "TRACK SHIPMENT" at bounding box center [775, 462] width 133 height 34
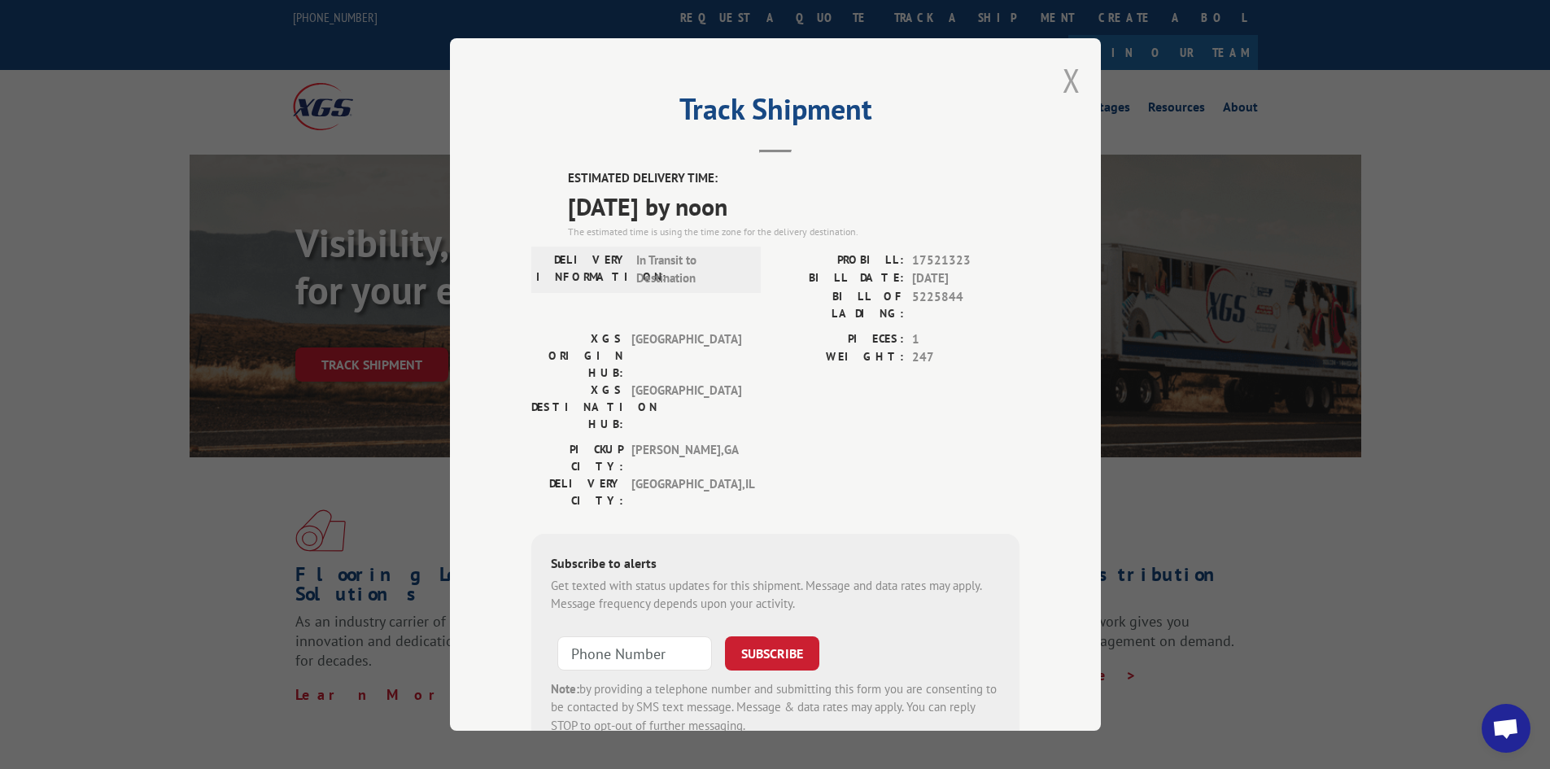
click at [1071, 90] on button "Close modal" at bounding box center [1072, 80] width 18 height 43
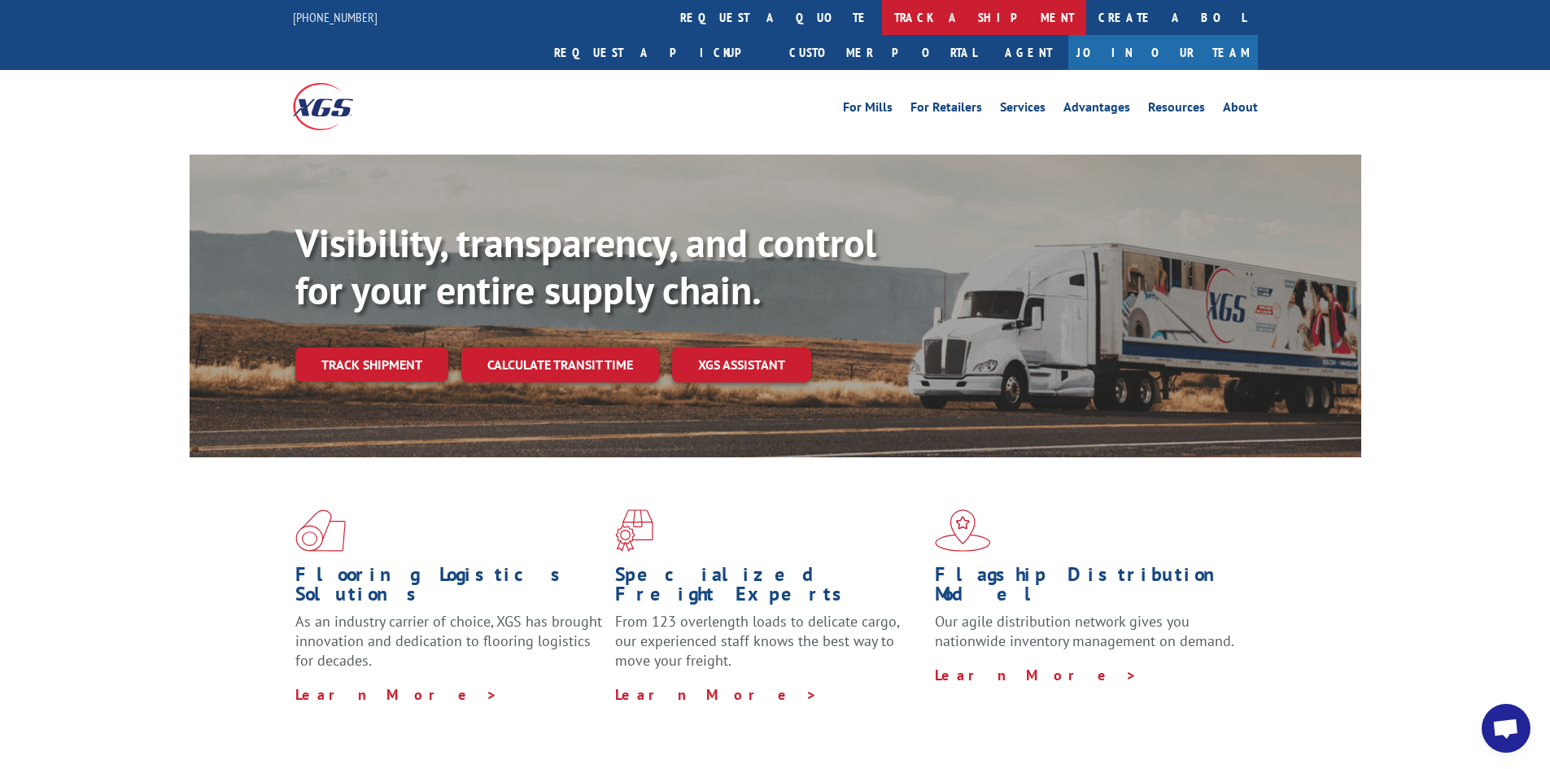
click at [882, 19] on link "track a shipment" at bounding box center [984, 17] width 204 height 35
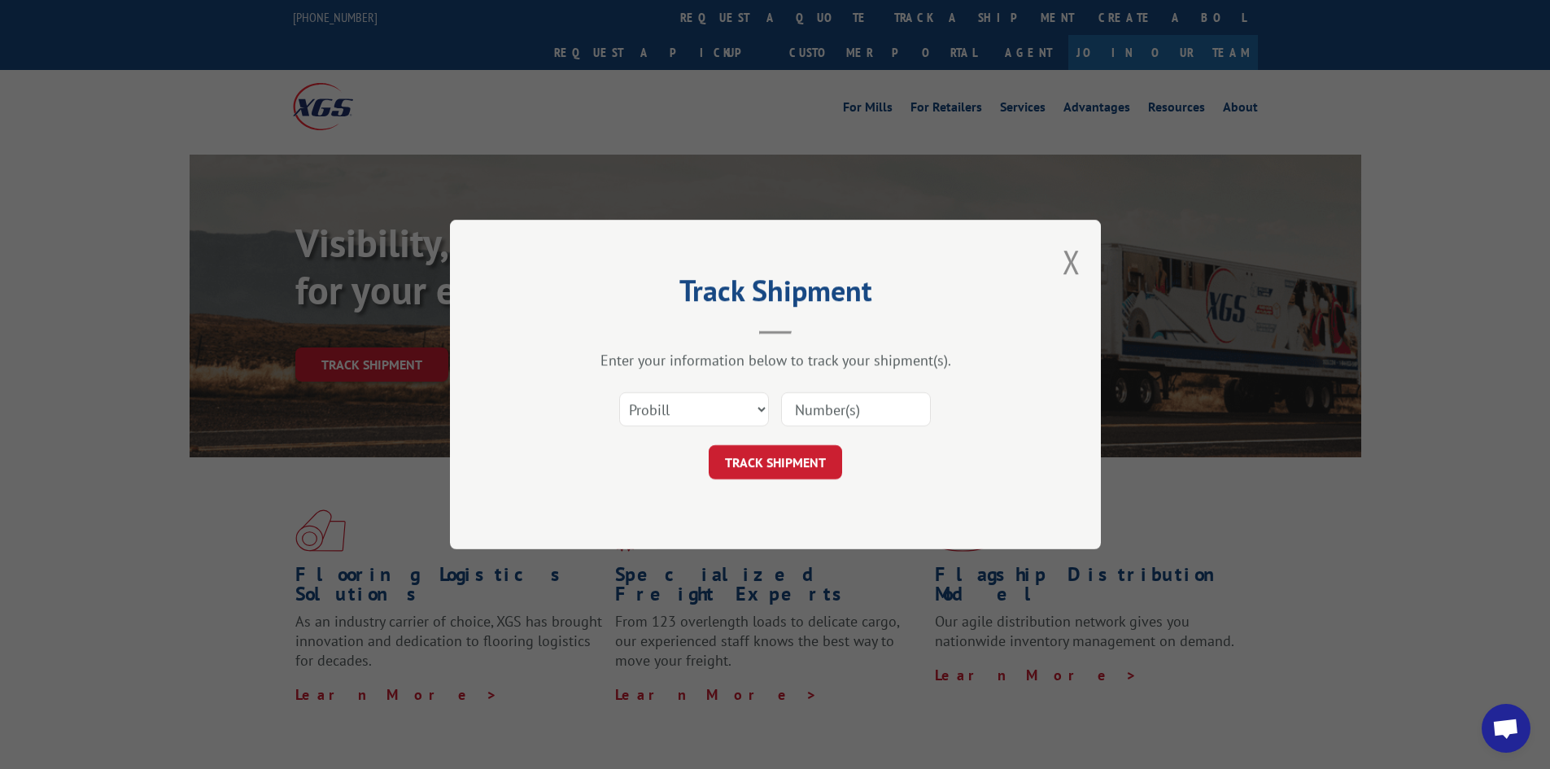
click at [873, 413] on input at bounding box center [856, 409] width 150 height 34
paste input "17517288"
type input "17517288"
click at [783, 462] on button "TRACK SHIPMENT" at bounding box center [775, 462] width 133 height 34
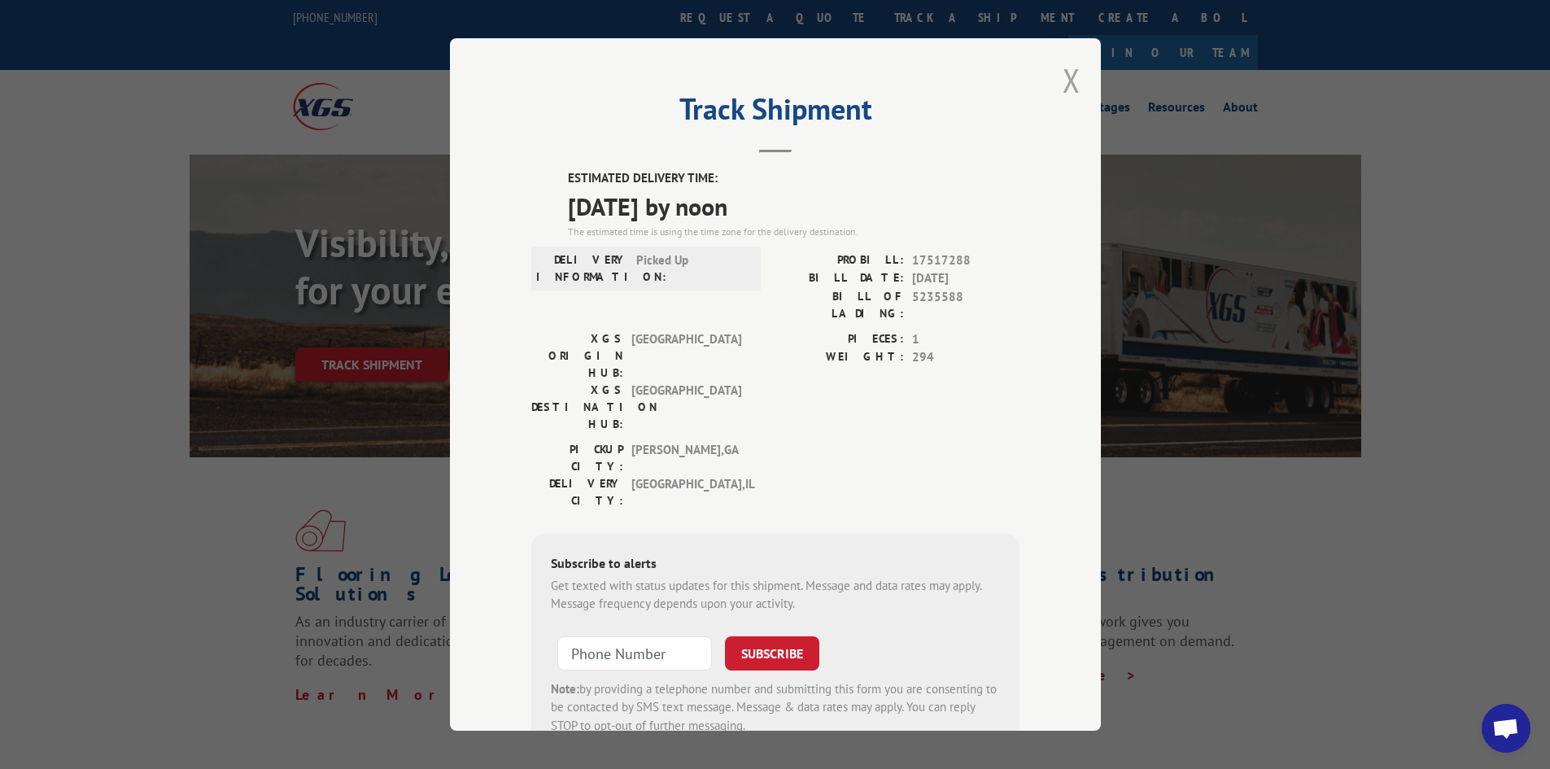
click at [1063, 75] on button "Close modal" at bounding box center [1072, 80] width 18 height 43
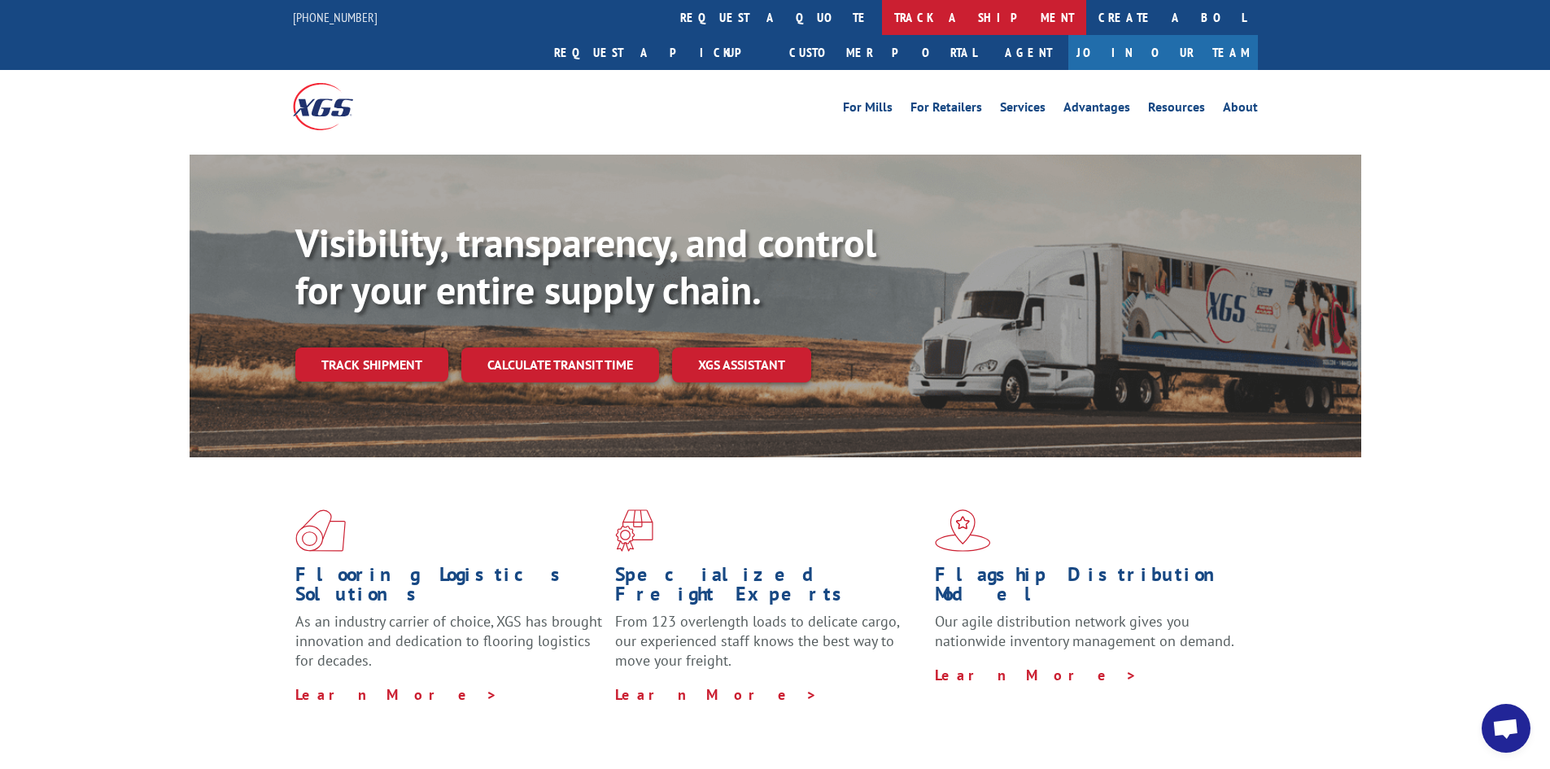
click at [882, 19] on link "track a shipment" at bounding box center [984, 17] width 204 height 35
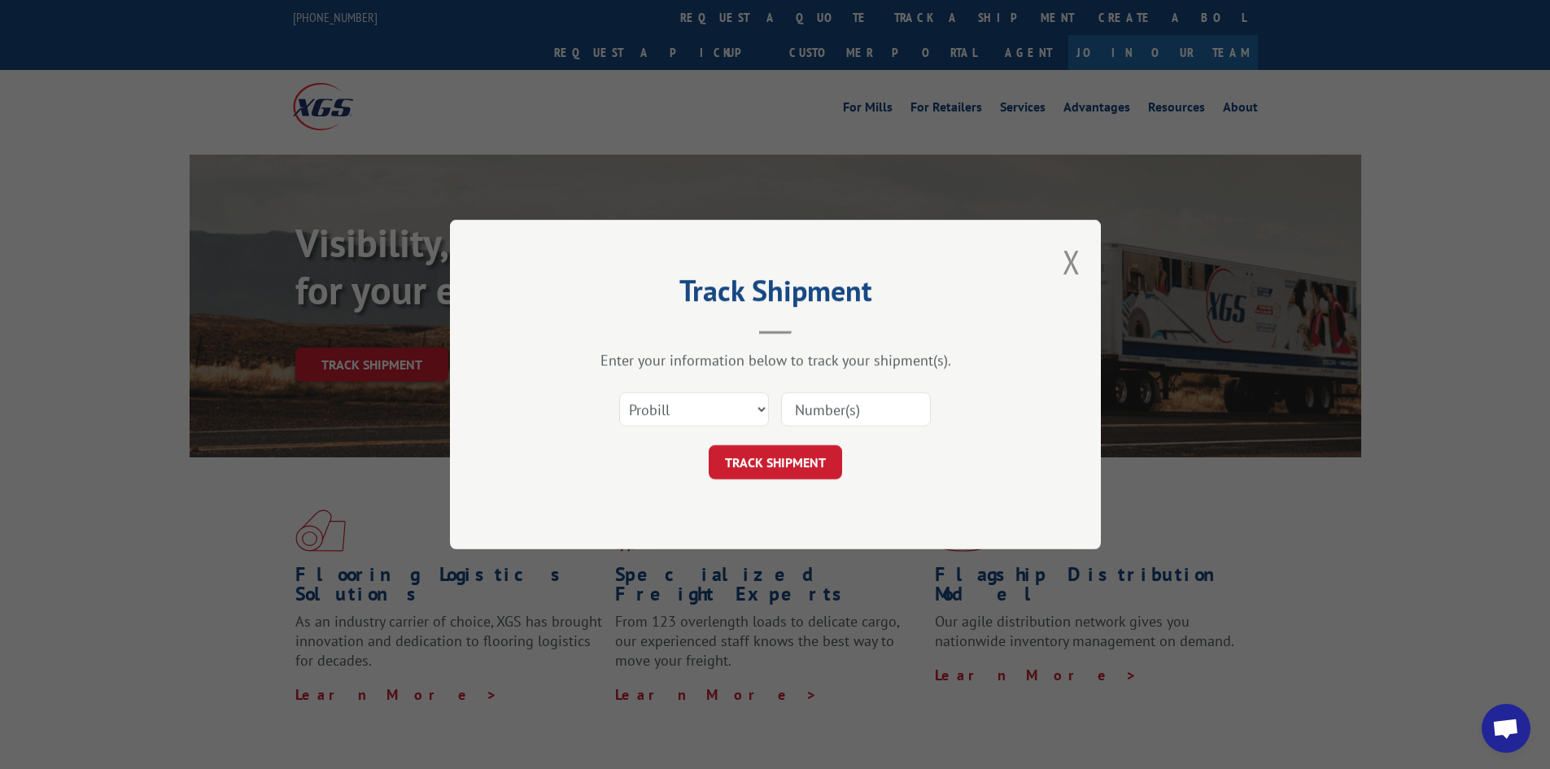
drag, startPoint x: 868, startPoint y: 413, endPoint x: 870, endPoint y: 424, distance: 10.7
click at [871, 414] on input at bounding box center [856, 409] width 150 height 34
type input "17521323"
click button "TRACK SHIPMENT" at bounding box center [775, 462] width 133 height 34
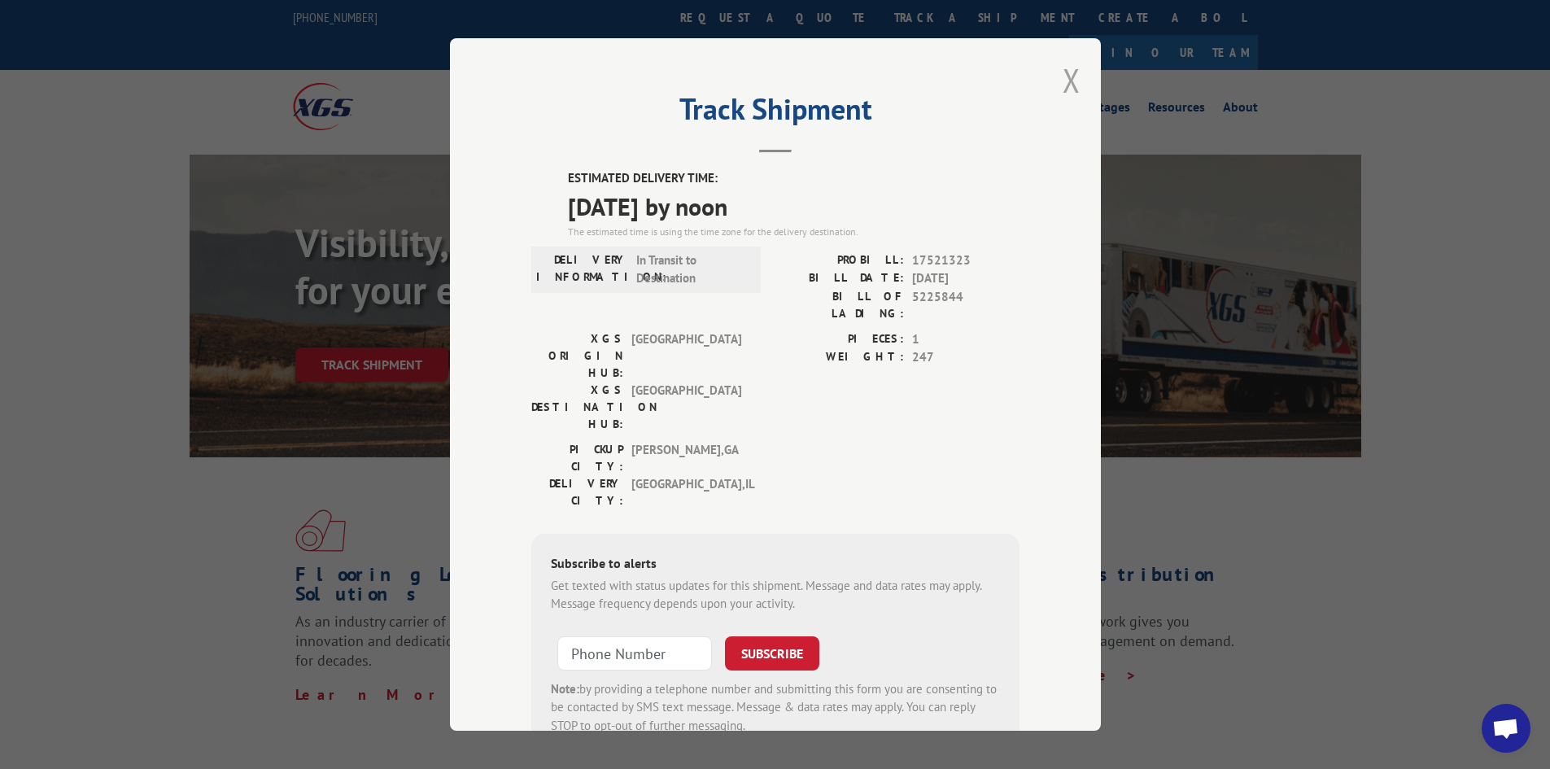
click at [1068, 77] on button "Close modal" at bounding box center [1072, 80] width 18 height 43
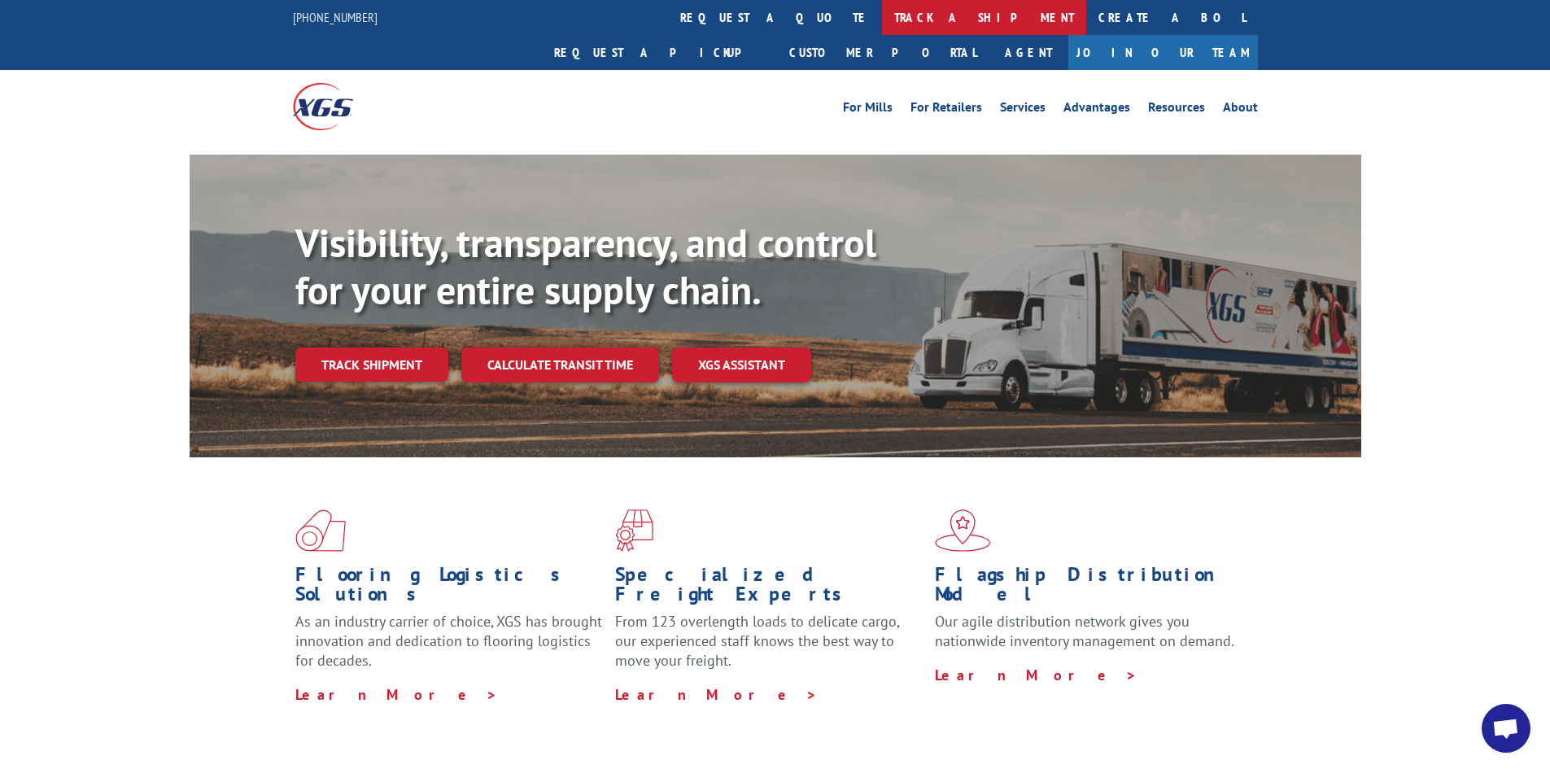
click at [882, 18] on link "track a shipment" at bounding box center [984, 17] width 204 height 35
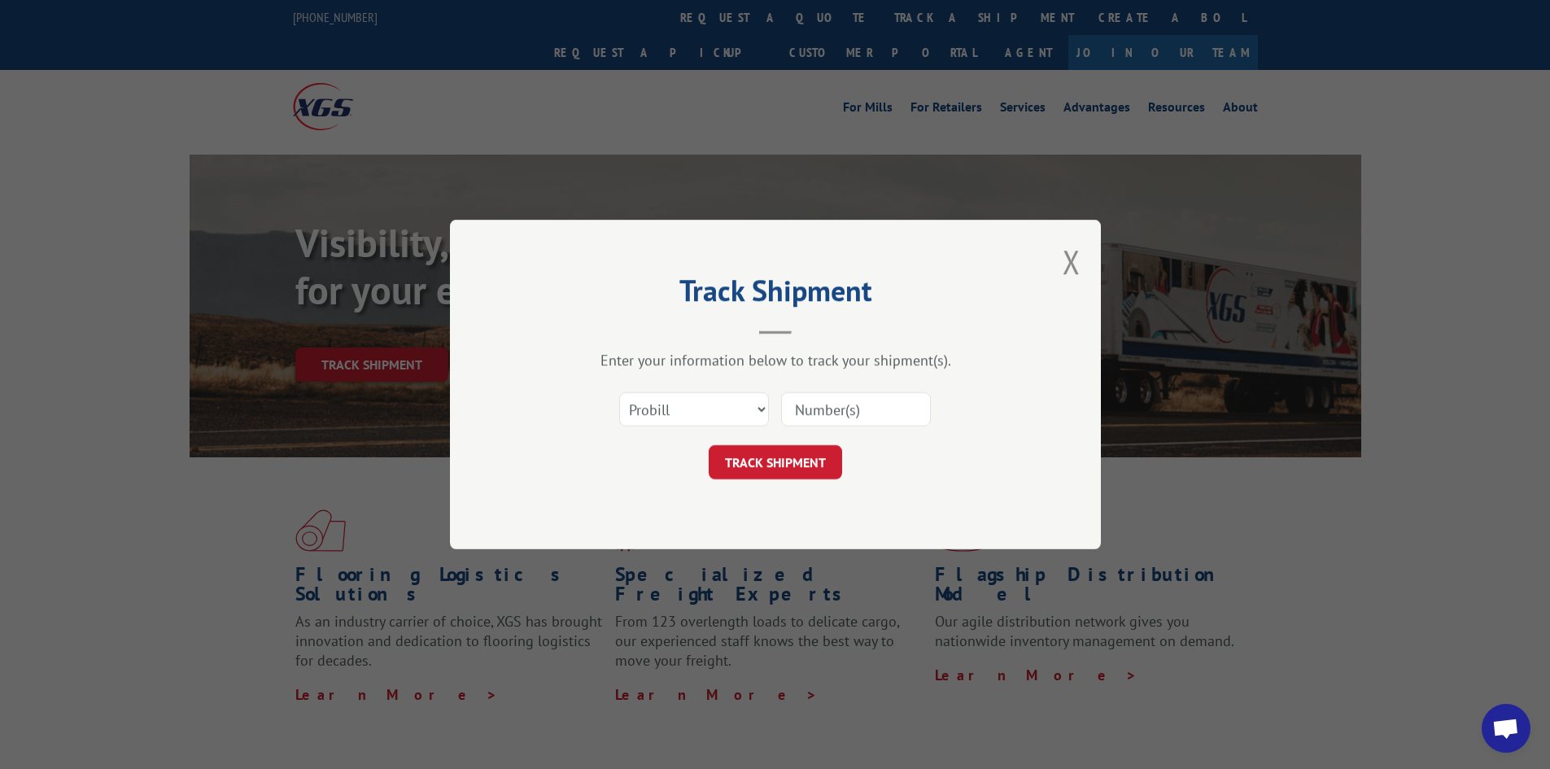
drag, startPoint x: 885, startPoint y: 404, endPoint x: 896, endPoint y: 406, distance: 10.9
click at [895, 406] on input at bounding box center [856, 409] width 150 height 34
click at [897, 406] on input at bounding box center [856, 409] width 150 height 34
click at [888, 404] on input at bounding box center [856, 409] width 150 height 34
type input "17228449"
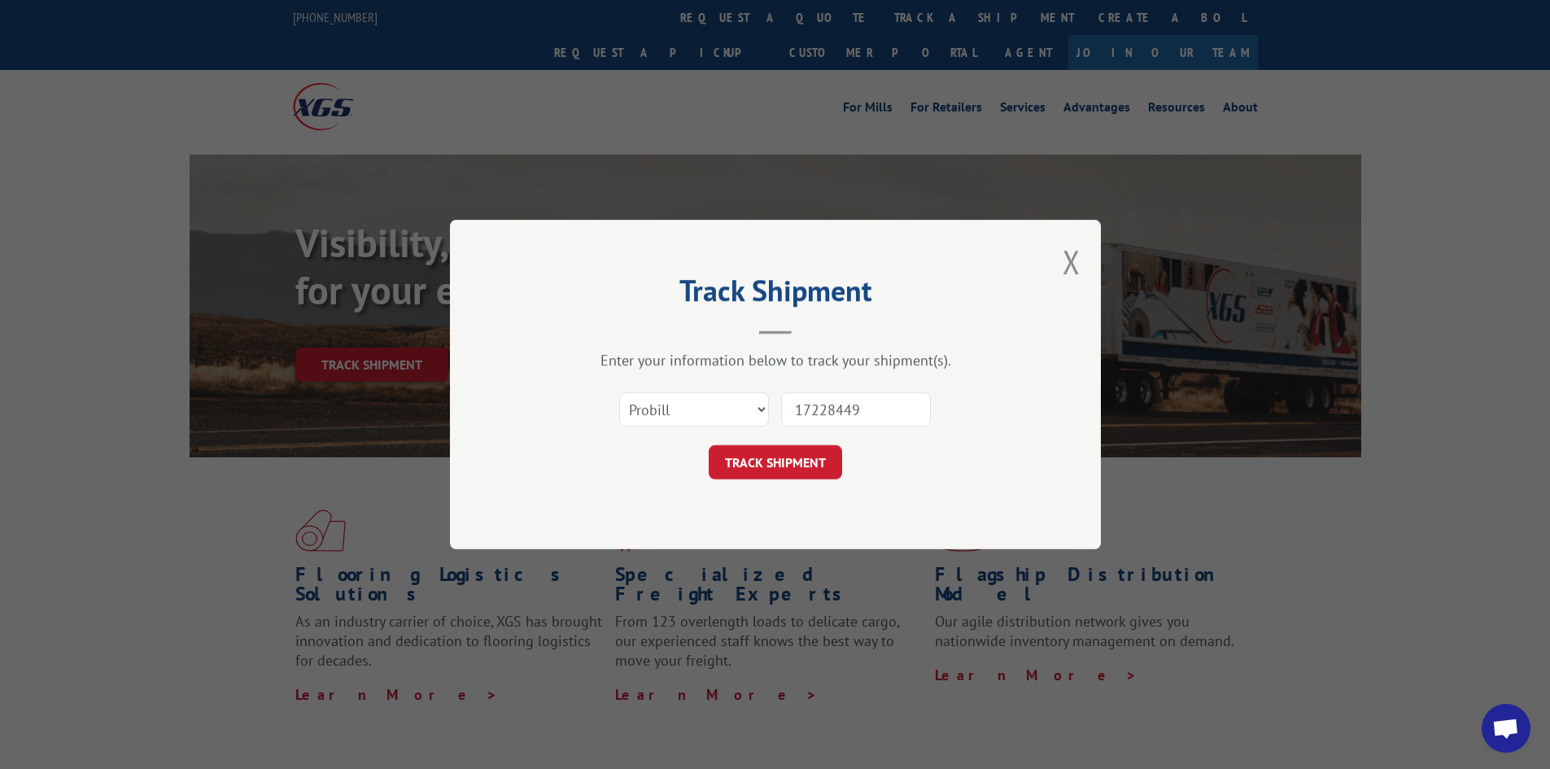
click at [709, 445] on button "TRACK SHIPMENT" at bounding box center [775, 462] width 133 height 34
